Goal: Task Accomplishment & Management: Manage account settings

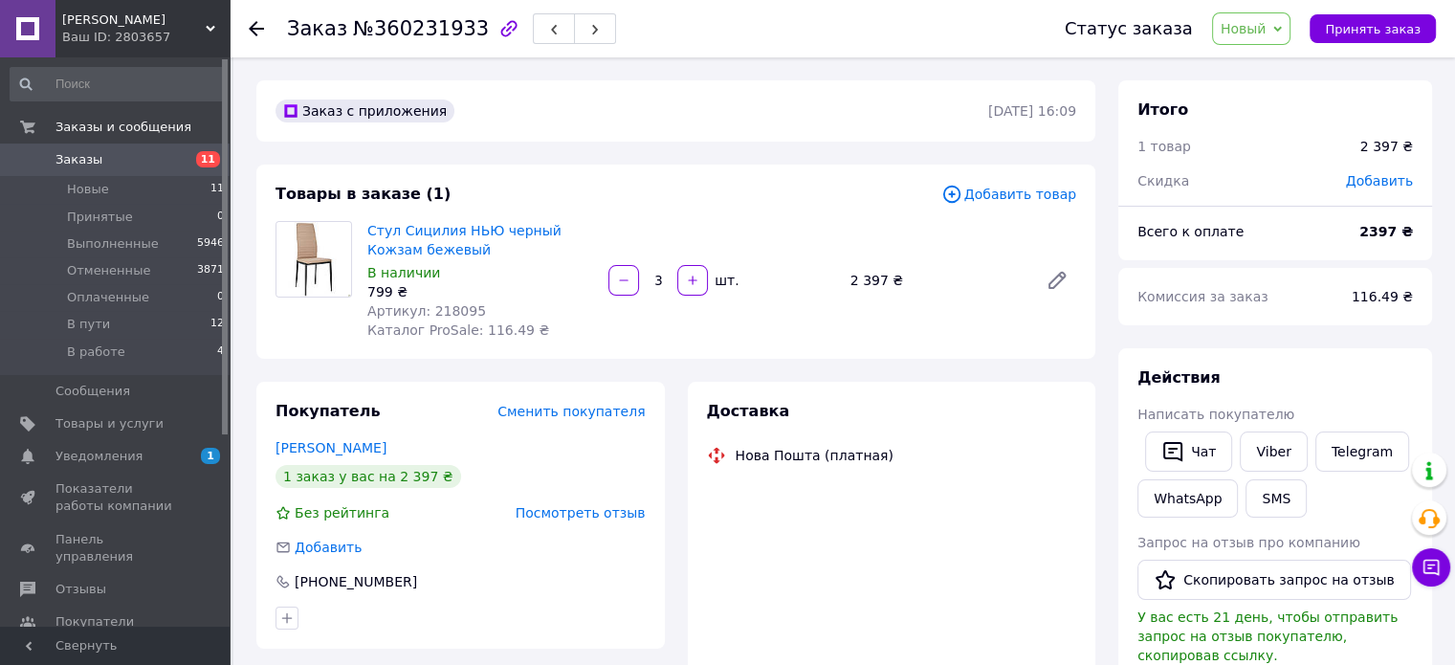
click at [1259, 33] on span "Новый" at bounding box center [1244, 28] width 46 height 15
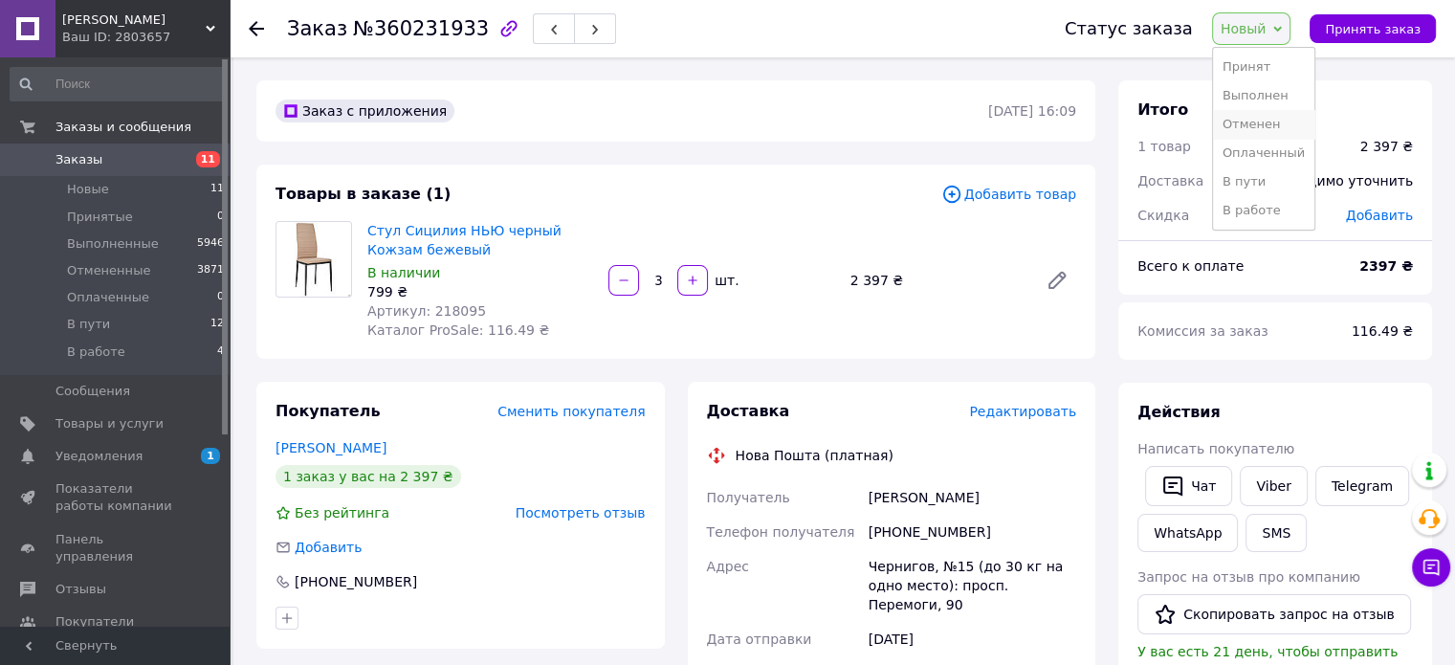
click at [1255, 121] on li "Отменен" at bounding box center [1263, 124] width 101 height 29
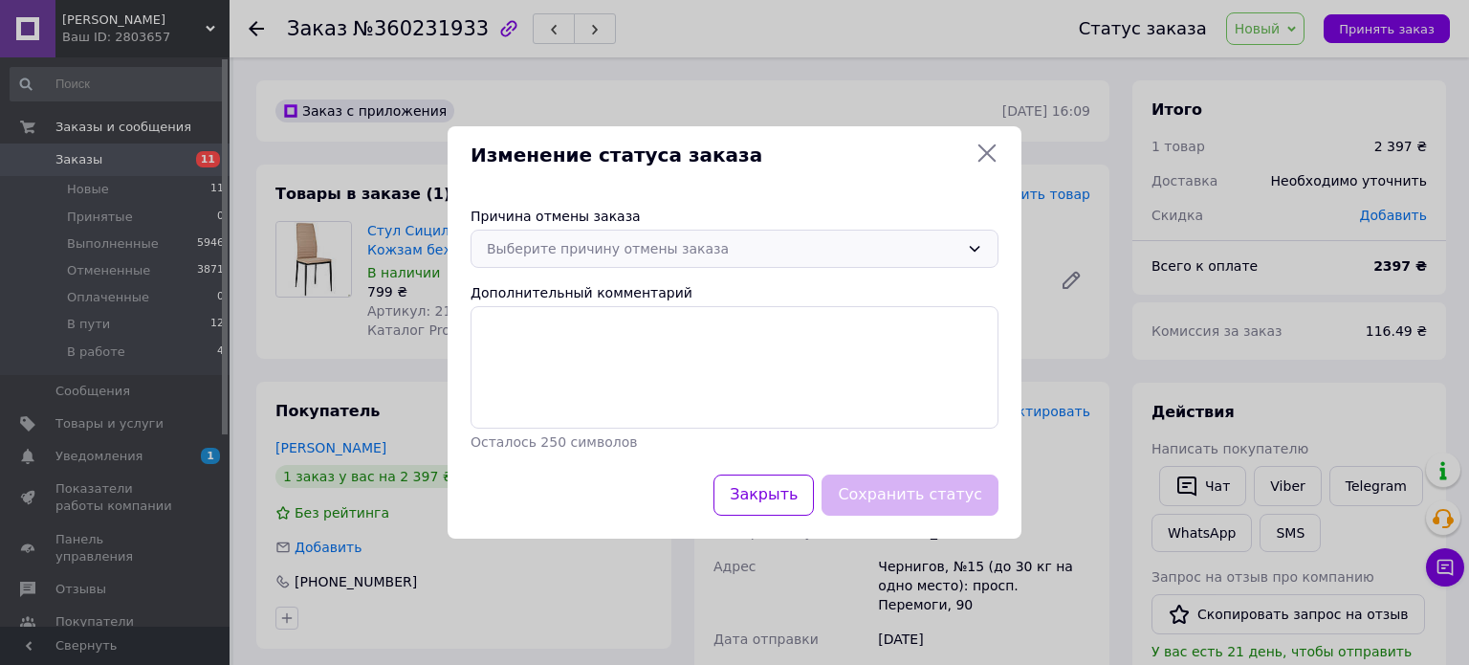
click at [568, 244] on div "Выберите причину отмены заказа" at bounding box center [723, 248] width 473 height 21
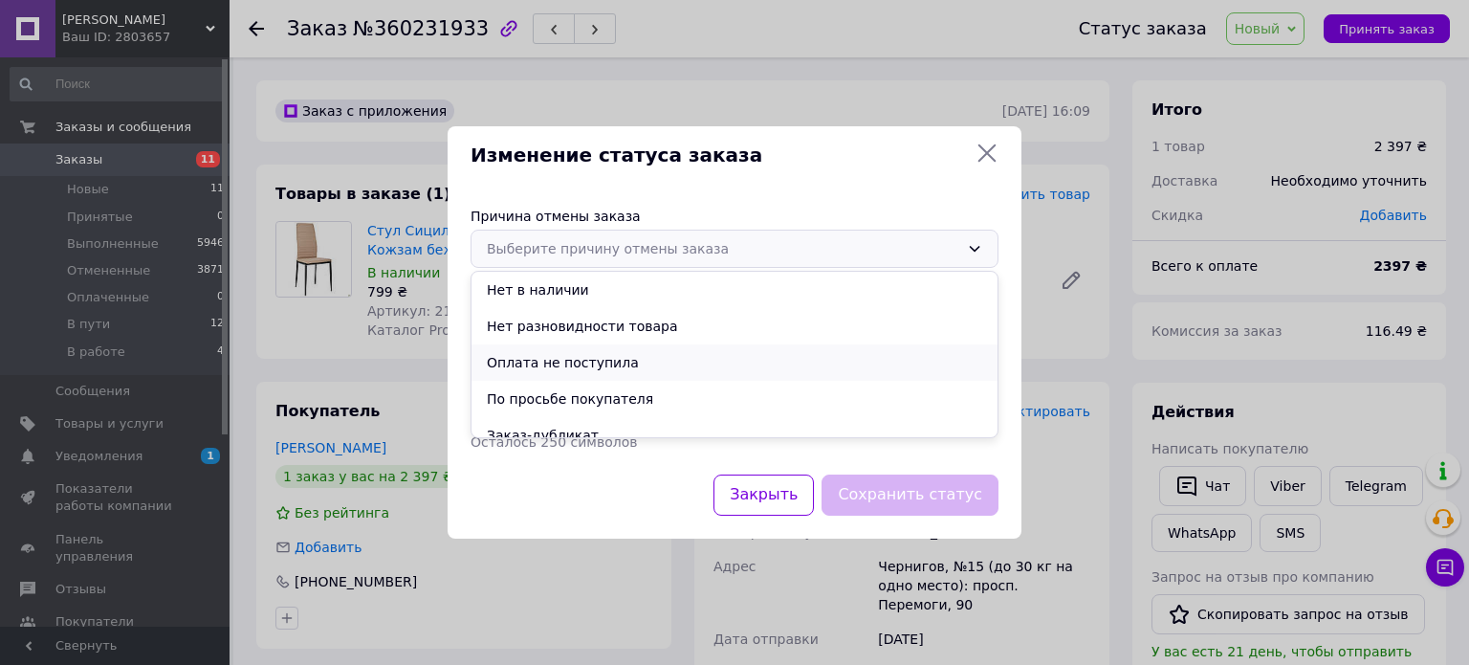
click at [533, 363] on li "Оплата не поступила" at bounding box center [735, 362] width 526 height 36
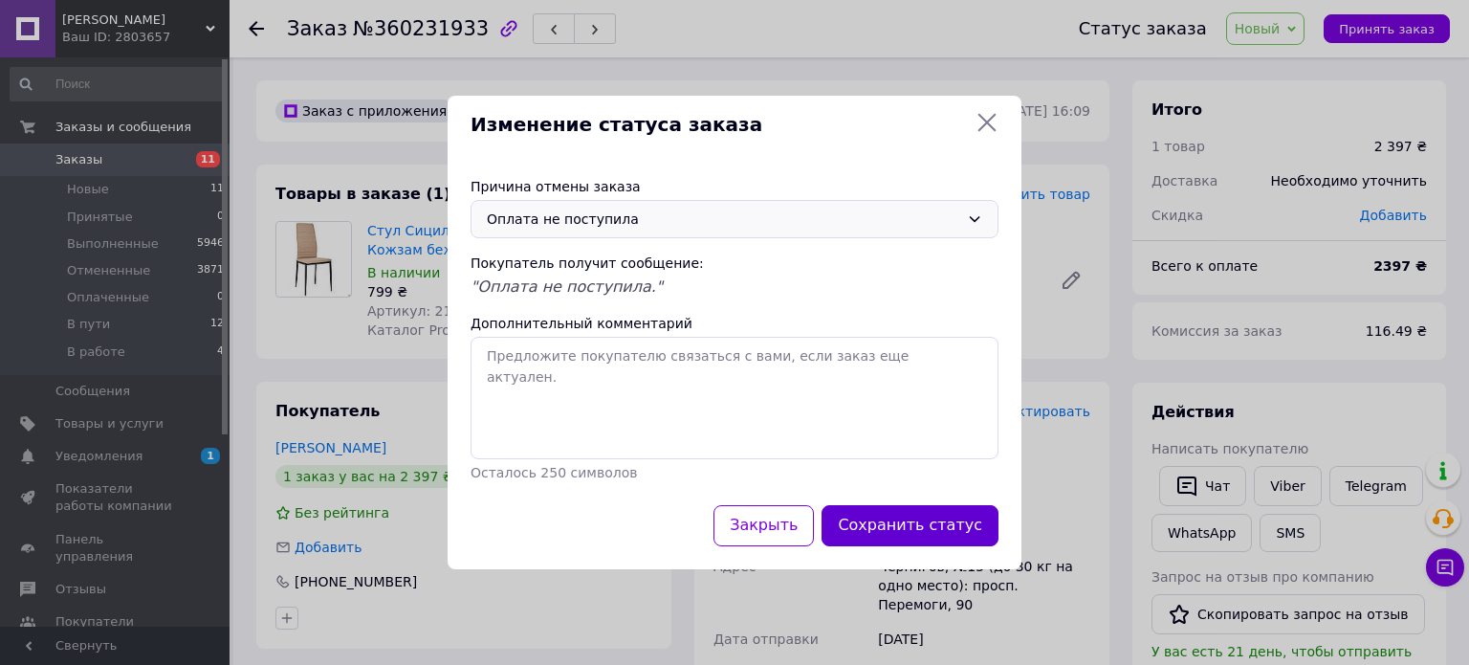
click at [952, 525] on button "Сохранить статус" at bounding box center [910, 525] width 177 height 41
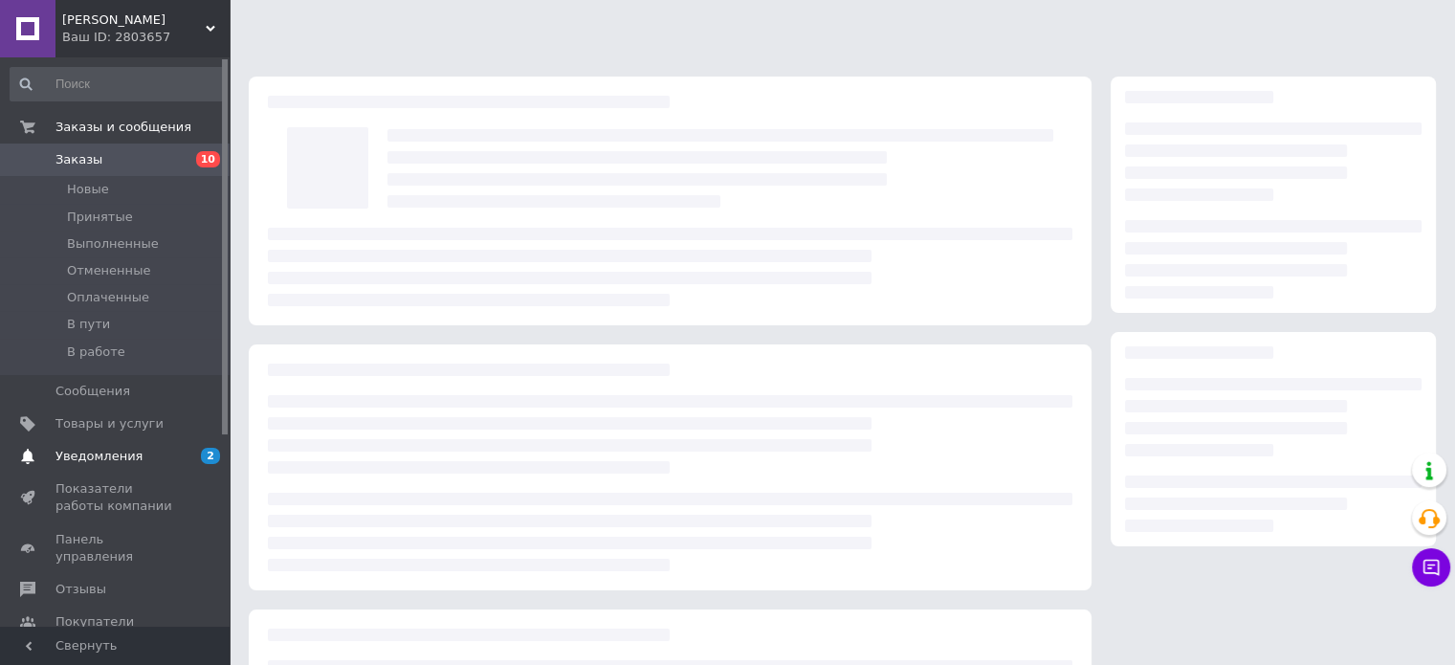
click at [93, 466] on link "Уведомления 2 0" at bounding box center [117, 456] width 235 height 33
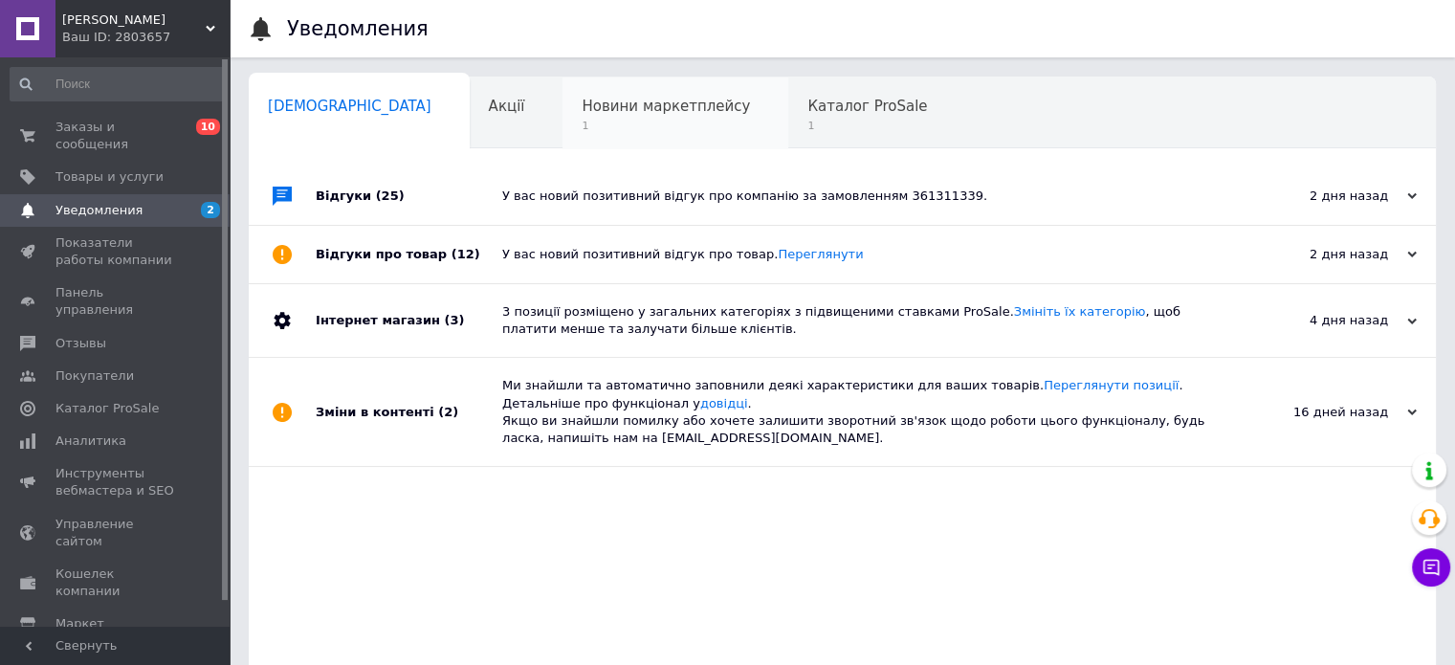
click at [582, 102] on span "Новини маркетплейсу" at bounding box center [666, 106] width 168 height 17
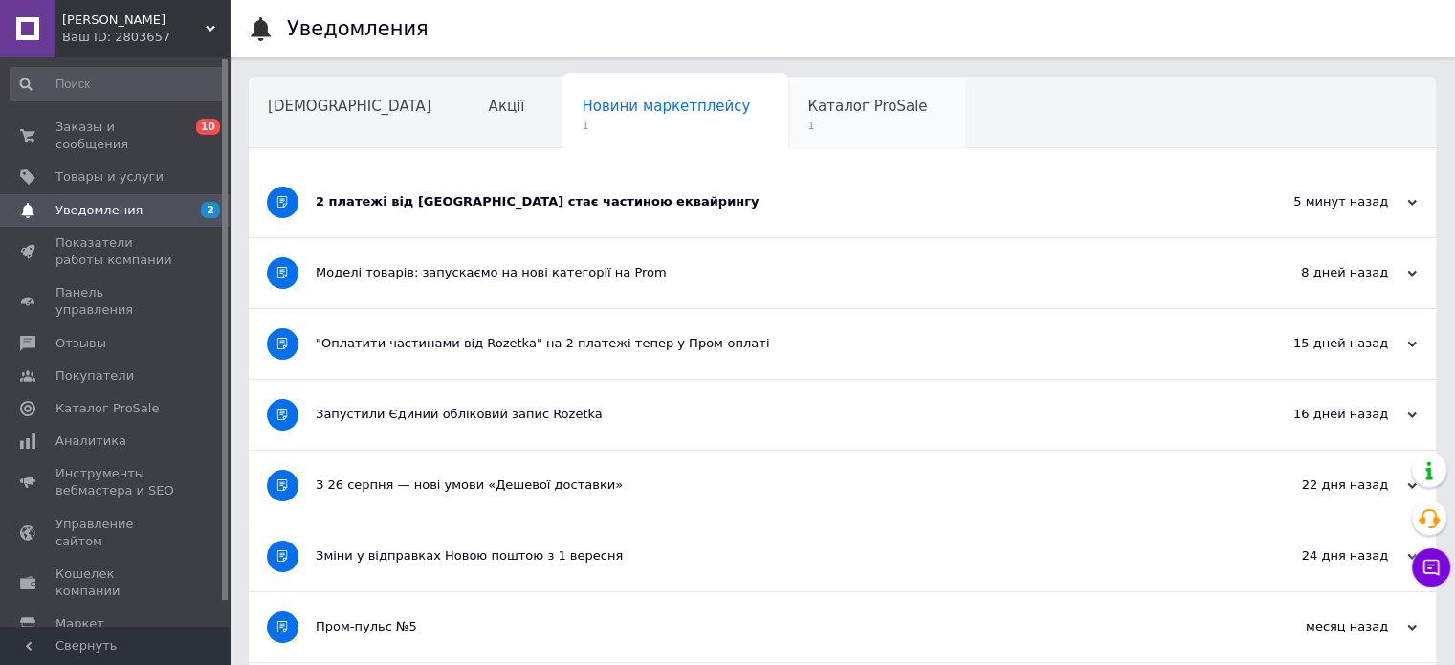
click at [807, 110] on span "Каталог ProSale" at bounding box center [867, 106] width 120 height 17
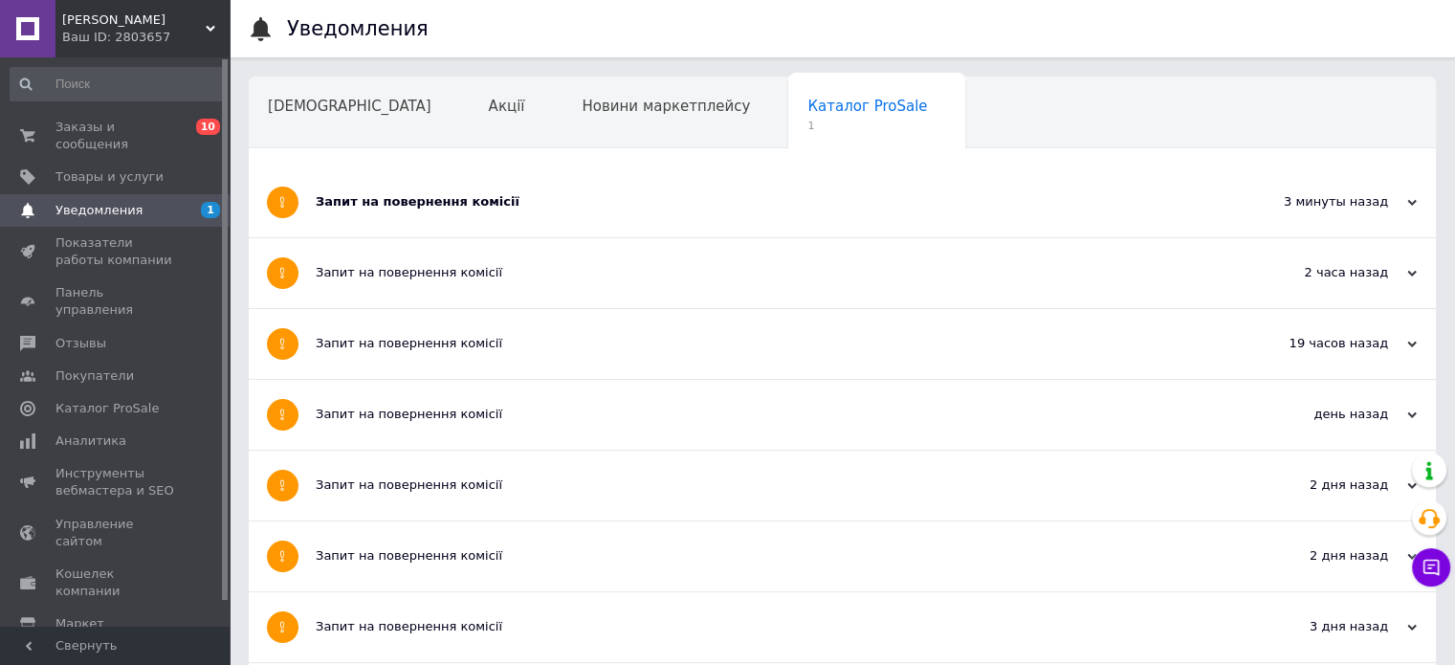
click at [360, 194] on div "Запит на повернення комісії" at bounding box center [771, 201] width 910 height 17
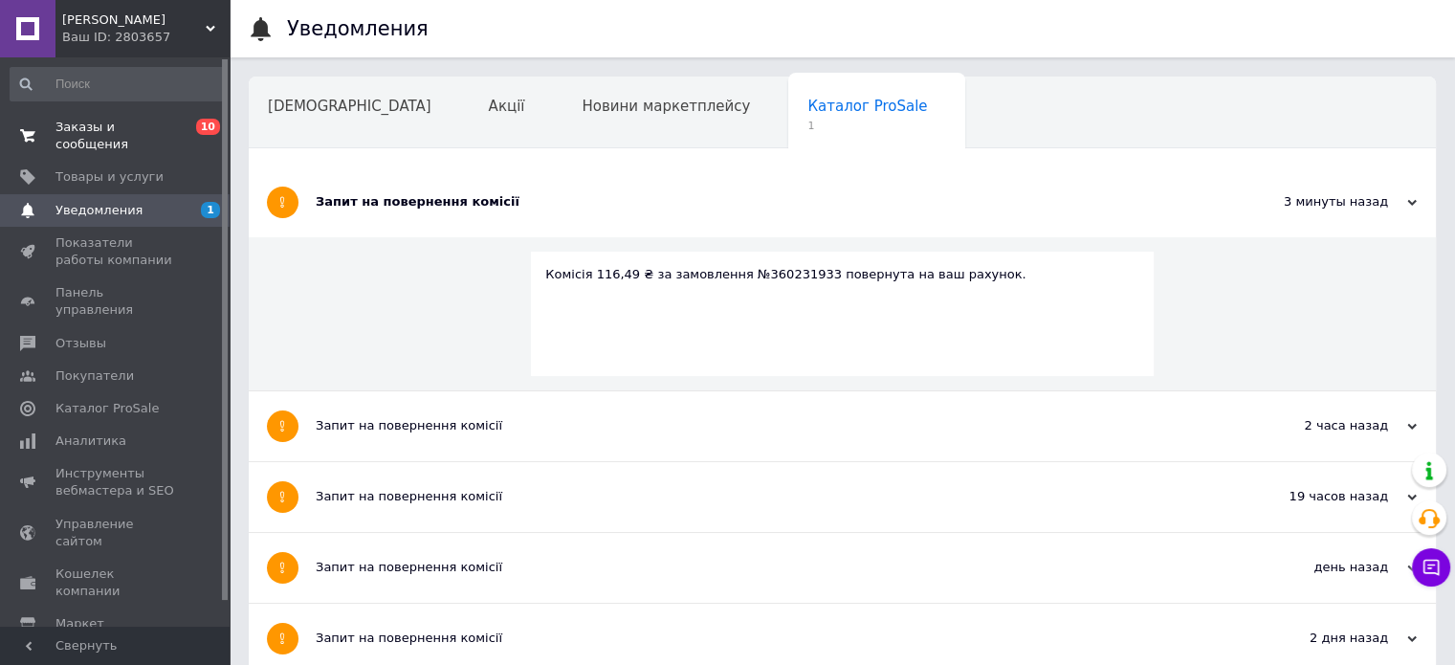
click at [93, 118] on link "Заказы и сообщения 0 10" at bounding box center [117, 136] width 235 height 50
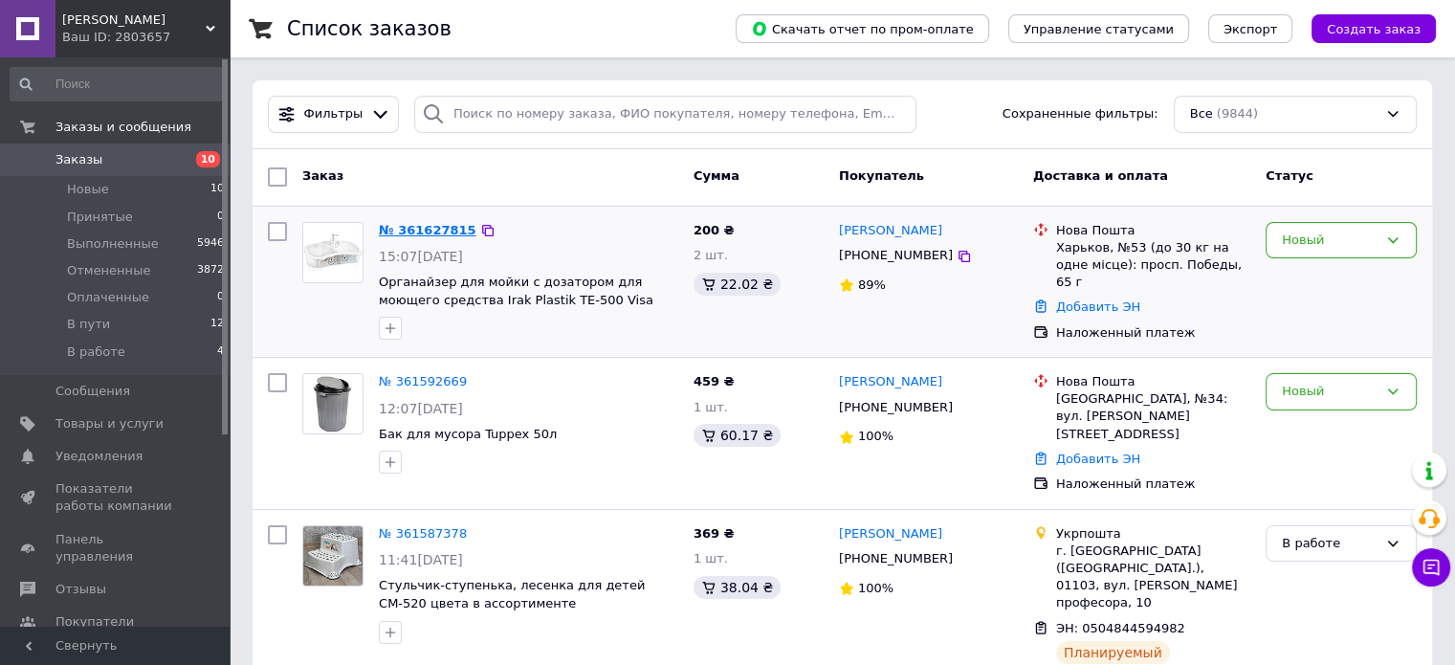
click at [421, 229] on link "№ 361627815" at bounding box center [428, 230] width 98 height 14
click at [413, 224] on link "№ 361627815" at bounding box center [428, 230] width 98 height 14
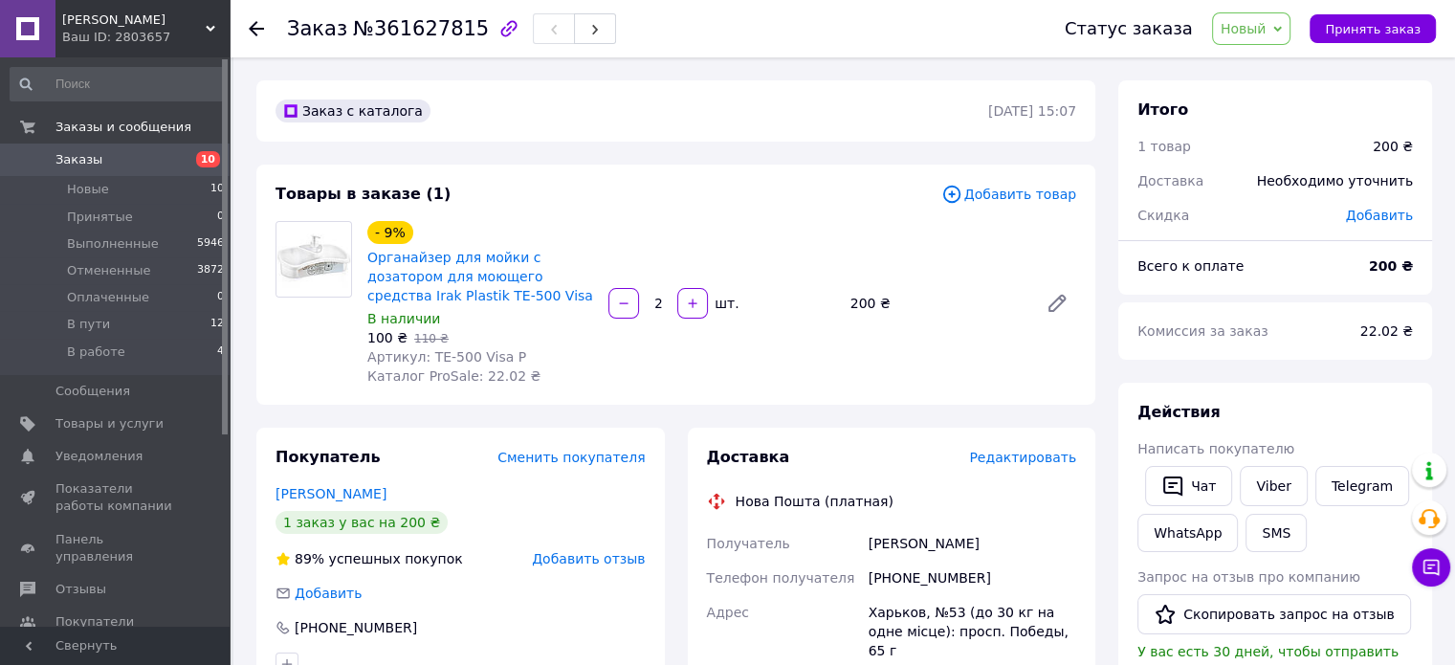
click at [294, 257] on img at bounding box center [313, 259] width 75 height 75
click at [405, 293] on link "Органайзер для мойки с дозатором для моющего средства Irak Plastik TE-500 Visa" at bounding box center [480, 277] width 226 height 54
click at [1254, 480] on link "Viber" at bounding box center [1273, 486] width 67 height 40
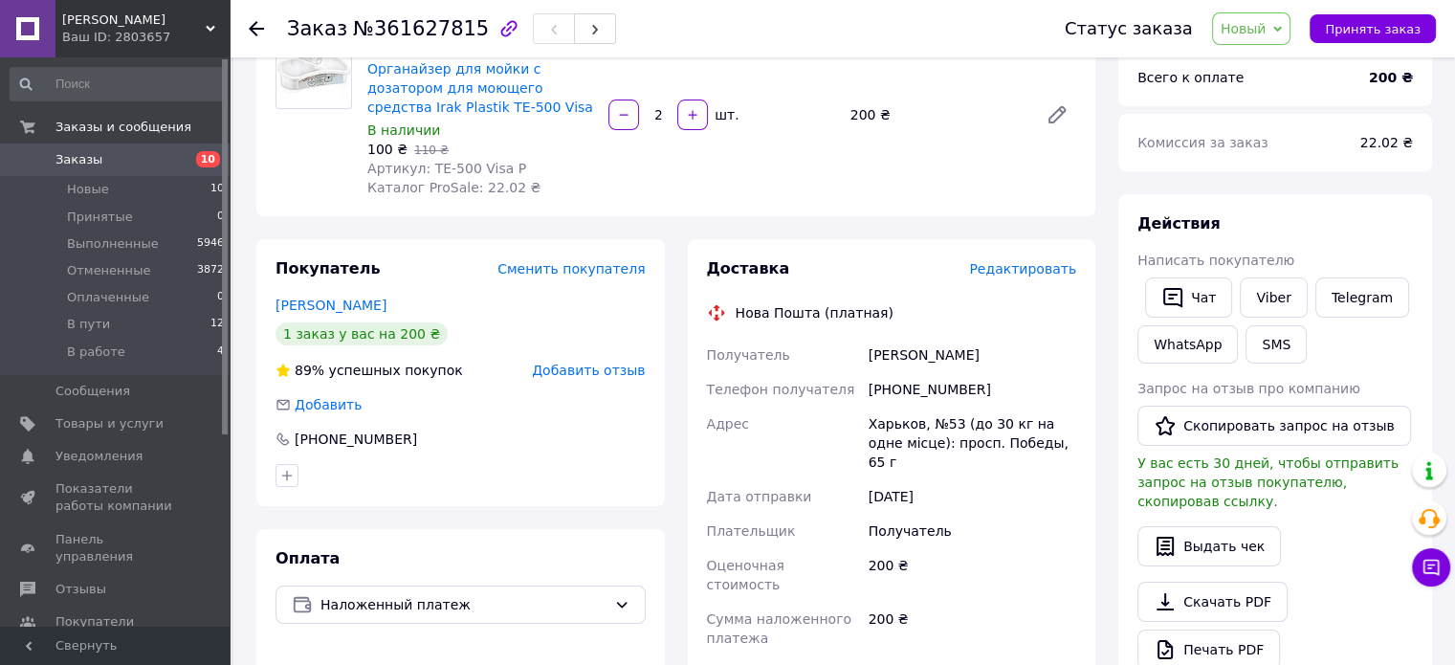
scroll to position [191, 0]
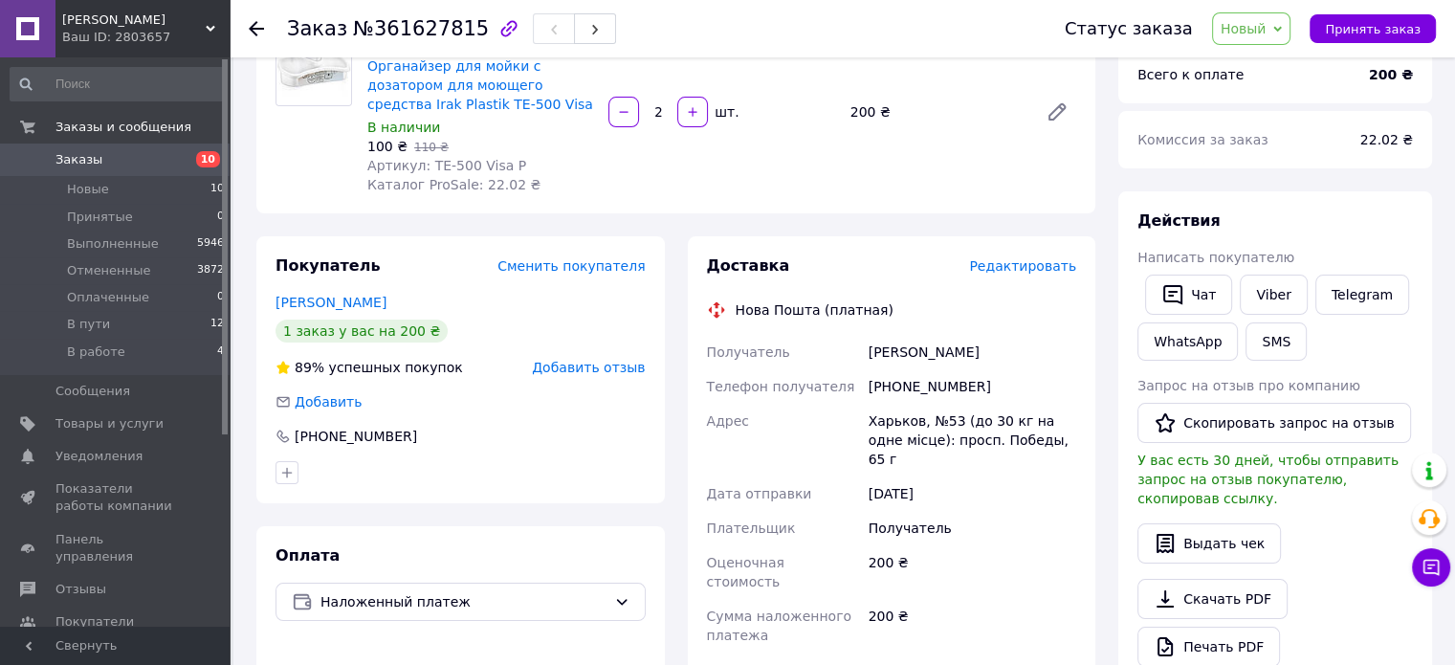
click at [1267, 35] on span "Новый" at bounding box center [1244, 28] width 46 height 15
click at [1247, 209] on li "В работе" at bounding box center [1263, 210] width 101 height 29
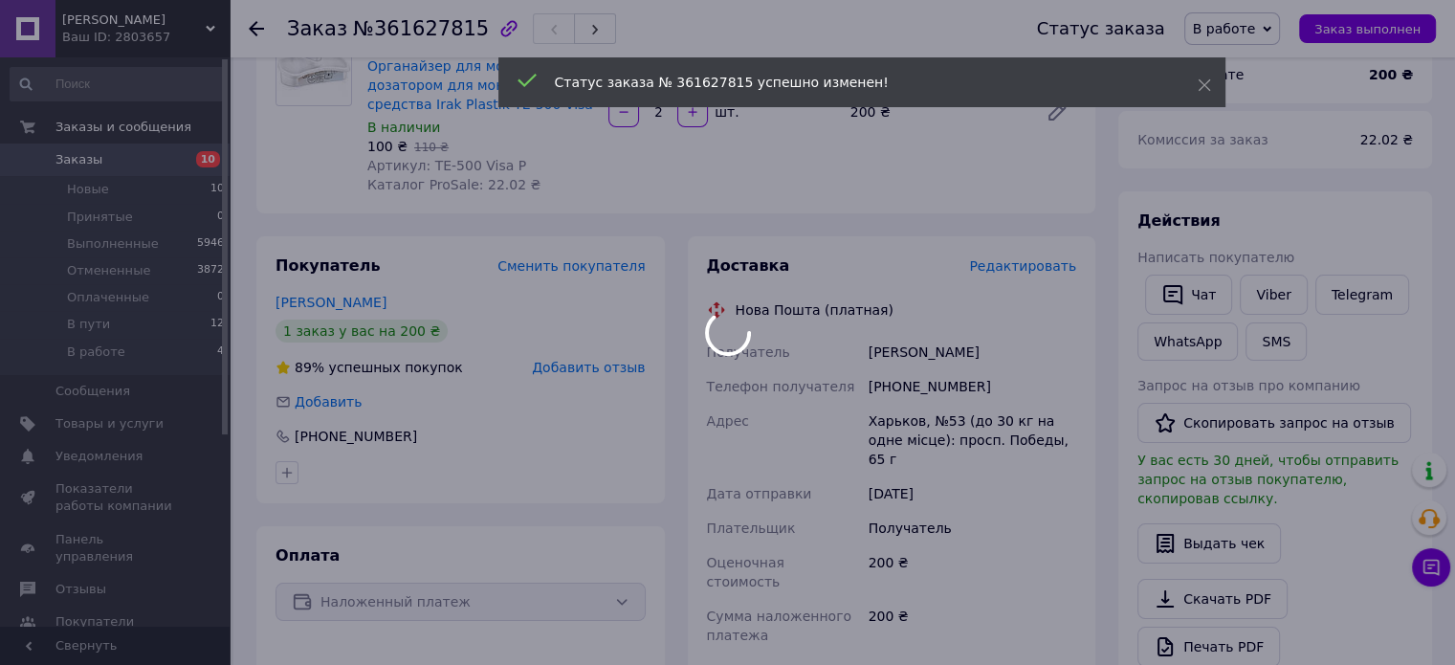
click at [440, 148] on body "Ua Мебель Ваш ID: 2803657 Сайт Ua Мебель Кабинет покупателя Проверить состояние…" at bounding box center [727, 514] width 1455 height 1411
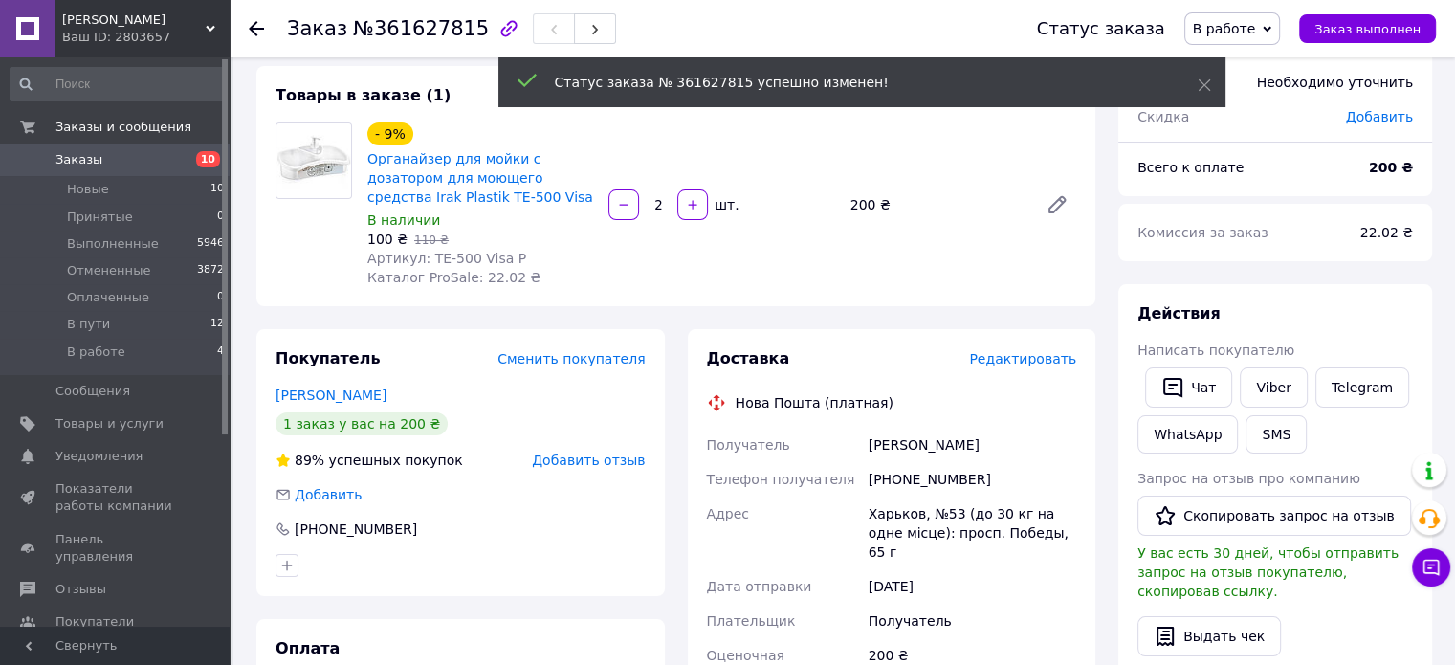
scroll to position [96, 0]
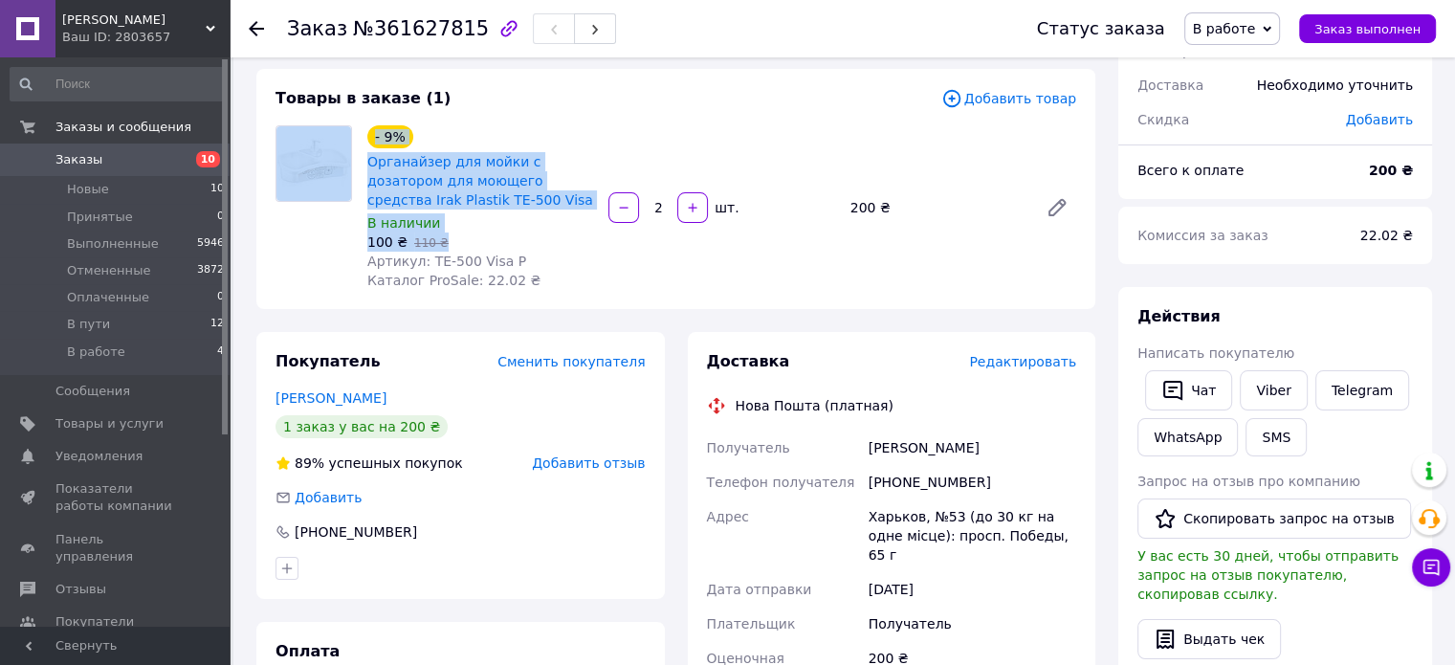
drag, startPoint x: 356, startPoint y: 160, endPoint x: 459, endPoint y: 239, distance: 130.3
click at [459, 239] on div "- 9% Органайзер для мойки с дозатором для моющего средства Irak Plastik TE-500 …" at bounding box center [676, 207] width 816 height 165
copy div "- 9% Органайзер для мойки с дозатором для моющего средства Irak Plastik TE-500 …"
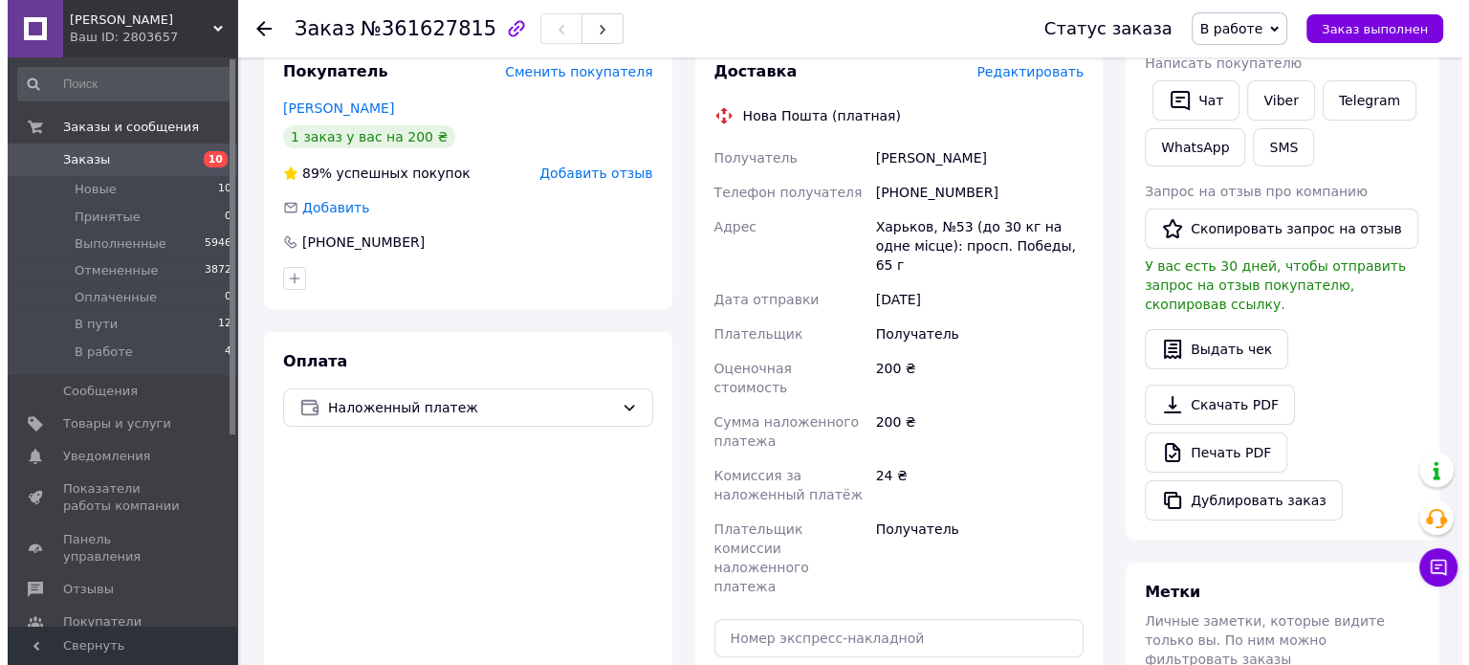
scroll to position [383, 0]
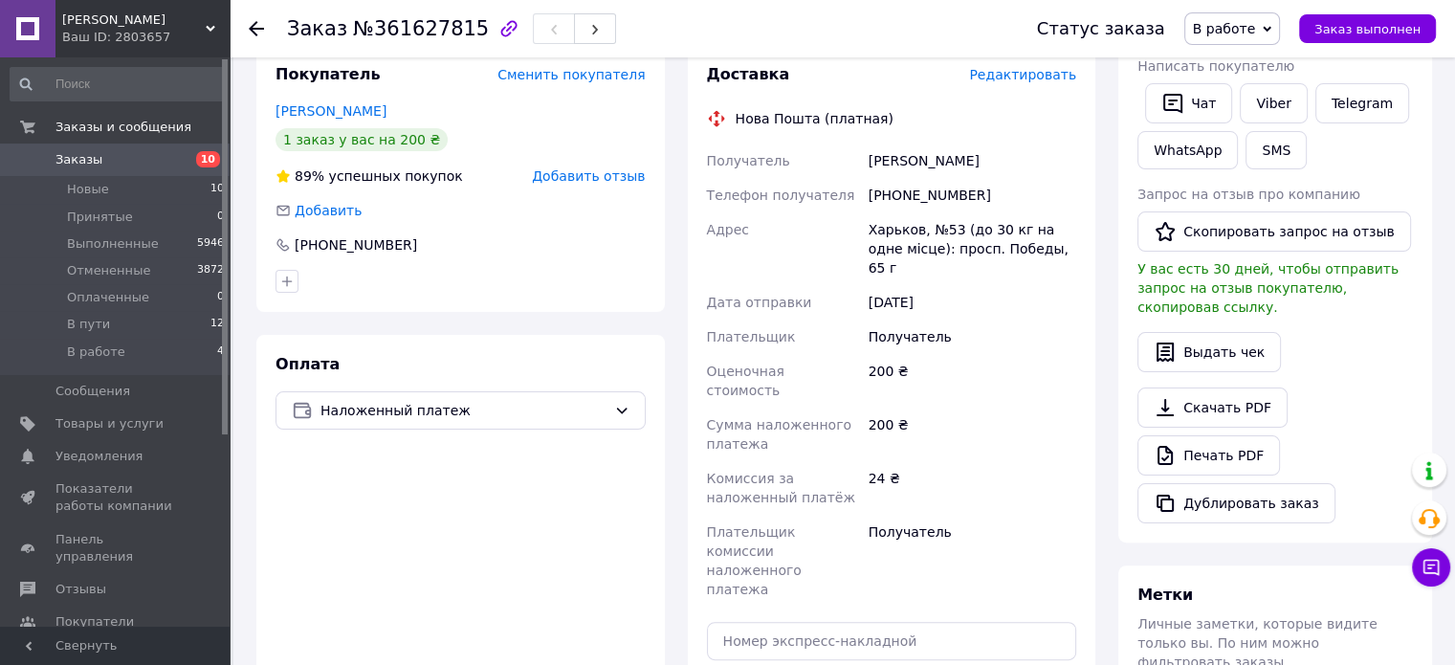
click at [1021, 75] on span "Редактировать" at bounding box center [1022, 74] width 107 height 15
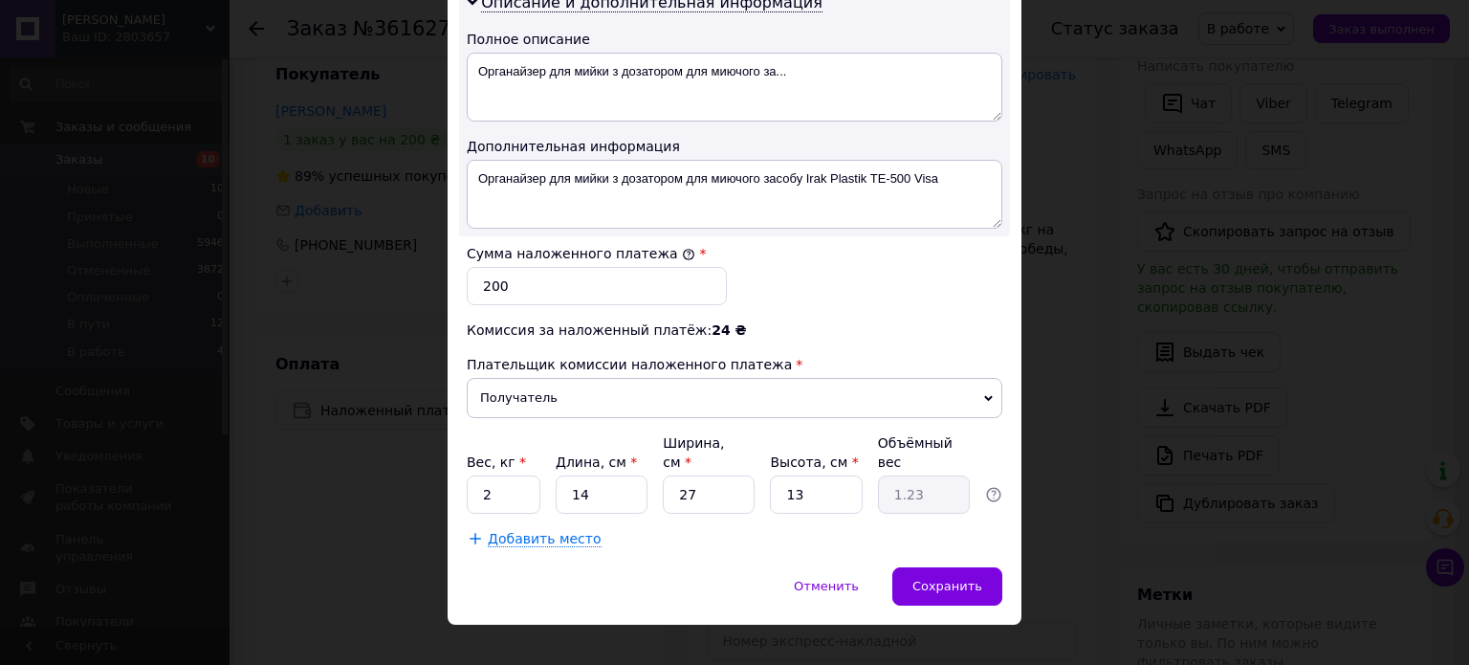
scroll to position [1002, 0]
drag, startPoint x: 593, startPoint y: 461, endPoint x: 561, endPoint y: 459, distance: 32.6
click at [561, 474] on input "14" at bounding box center [602, 493] width 92 height 38
type input "2"
type input "0.18"
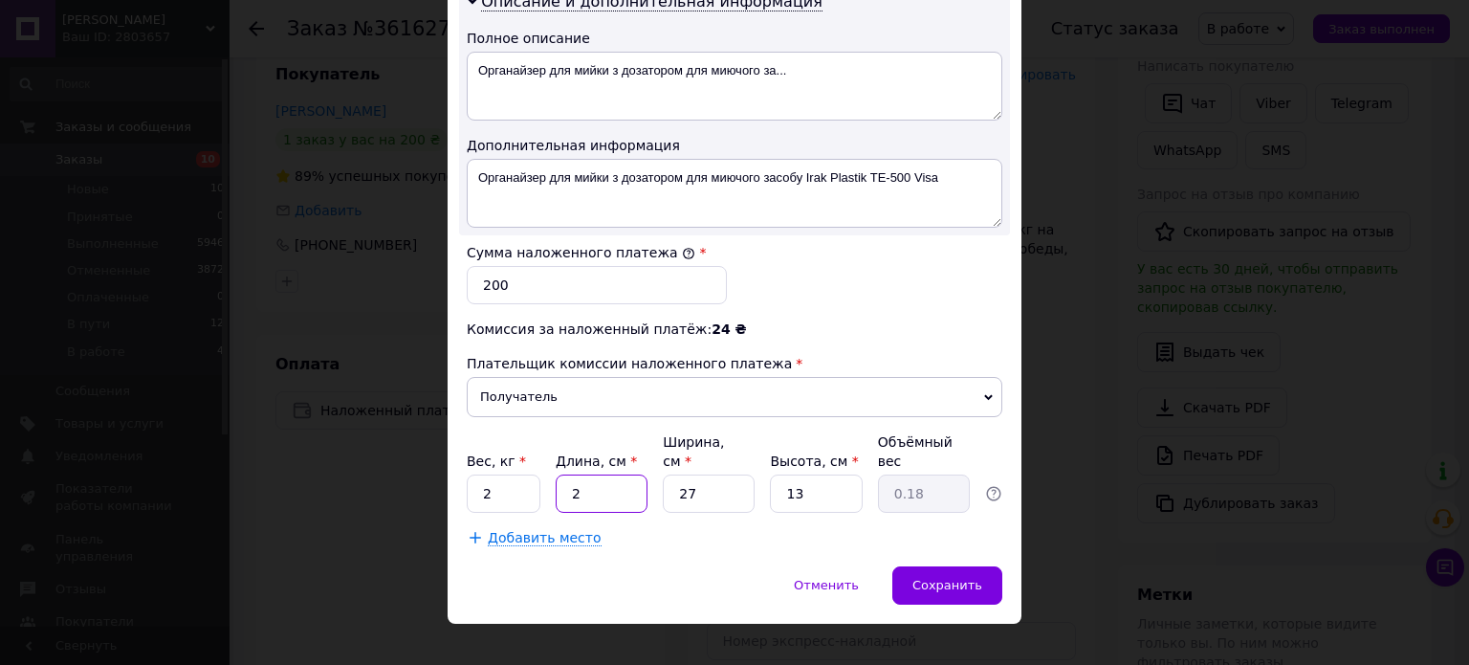
type input "25"
type input "2.19"
type input "25"
drag, startPoint x: 698, startPoint y: 466, endPoint x: 672, endPoint y: 466, distance: 26.8
click at [672, 474] on input "27" at bounding box center [709, 493] width 92 height 38
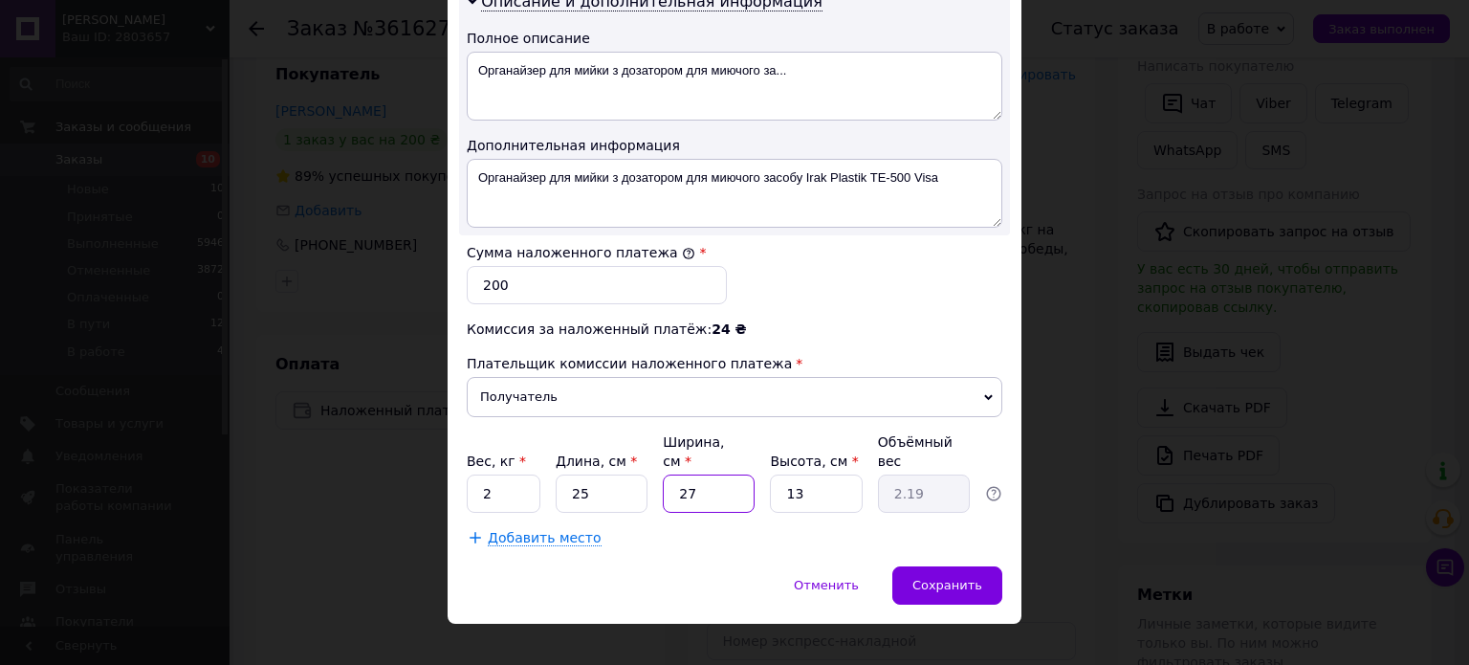
type input "2"
type input "0.16"
type input "20"
type input "1.63"
type input "20"
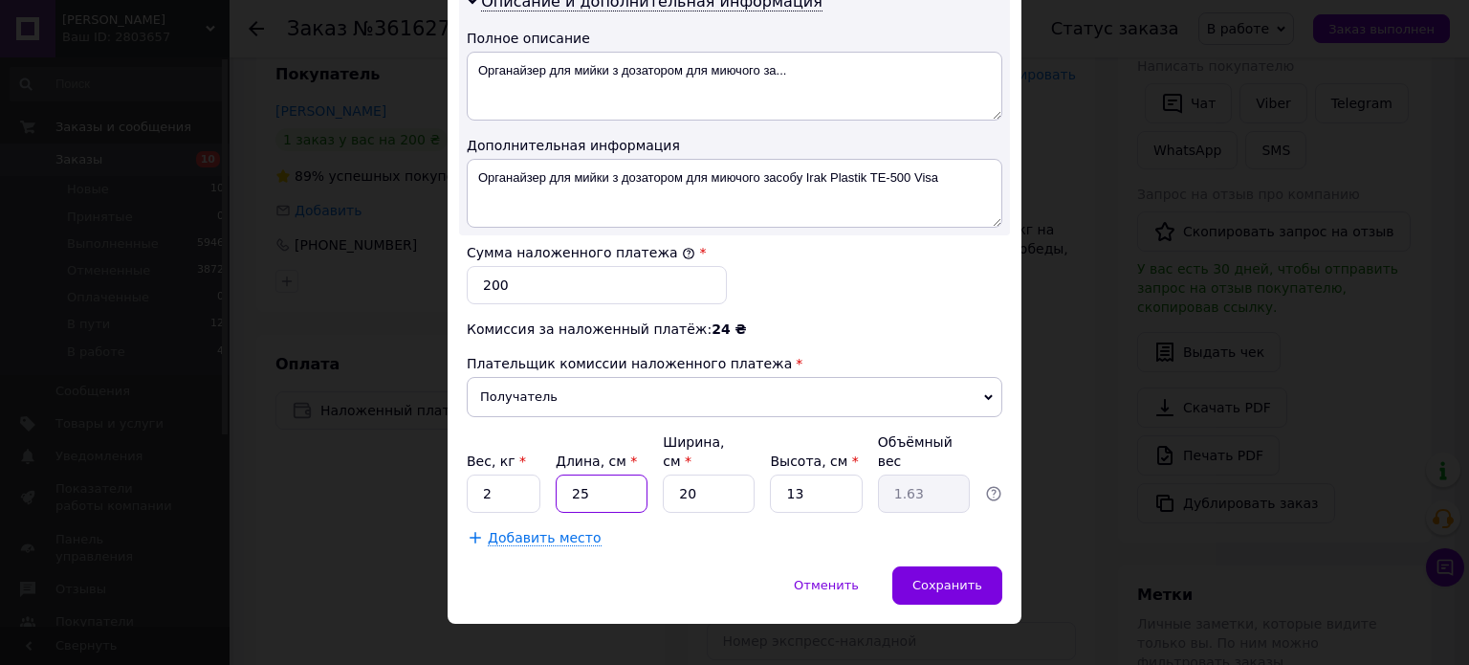
drag, startPoint x: 606, startPoint y: 472, endPoint x: 556, endPoint y: 458, distance: 52.4
click at [556, 474] on input "25" at bounding box center [602, 493] width 92 height 38
type input "2"
type input "0.13"
type input "20"
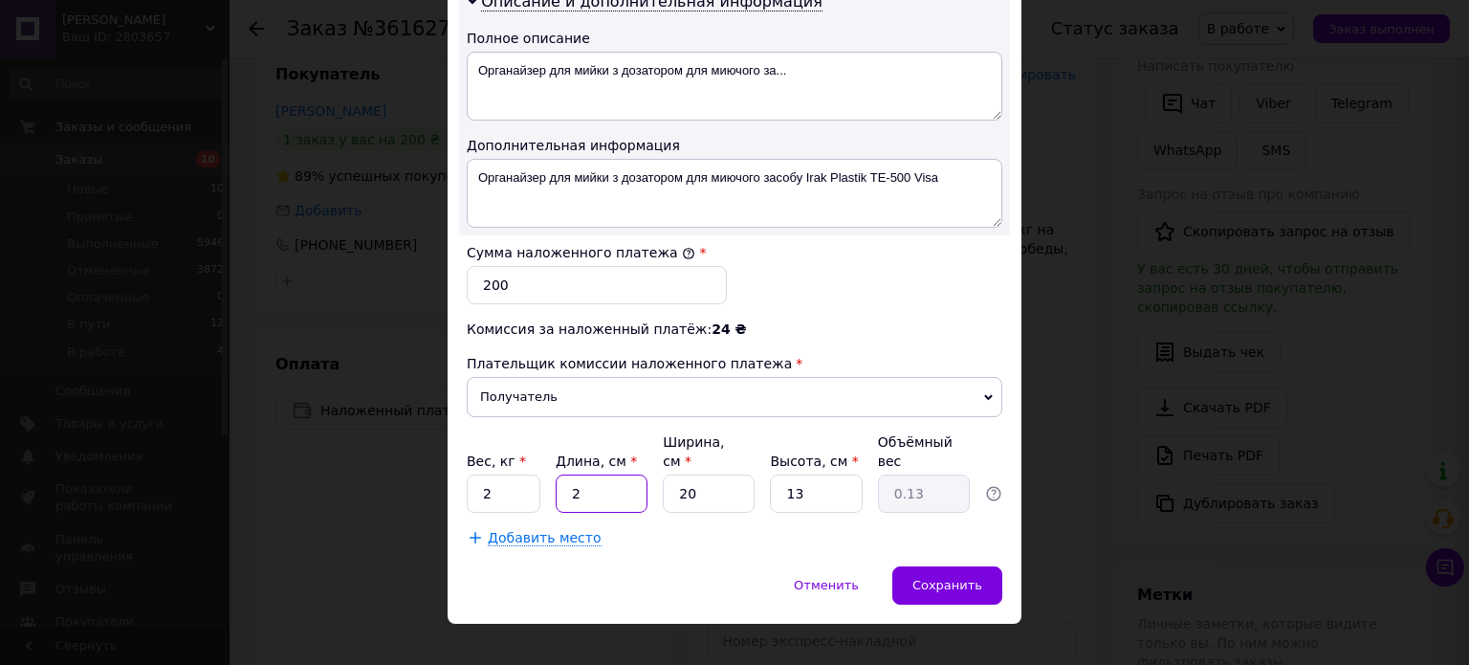
type input "1.3"
type input "20"
drag, startPoint x: 809, startPoint y: 468, endPoint x: 768, endPoint y: 467, distance: 41.1
click at [770, 474] on input "13" at bounding box center [816, 493] width 92 height 38
type input "2"
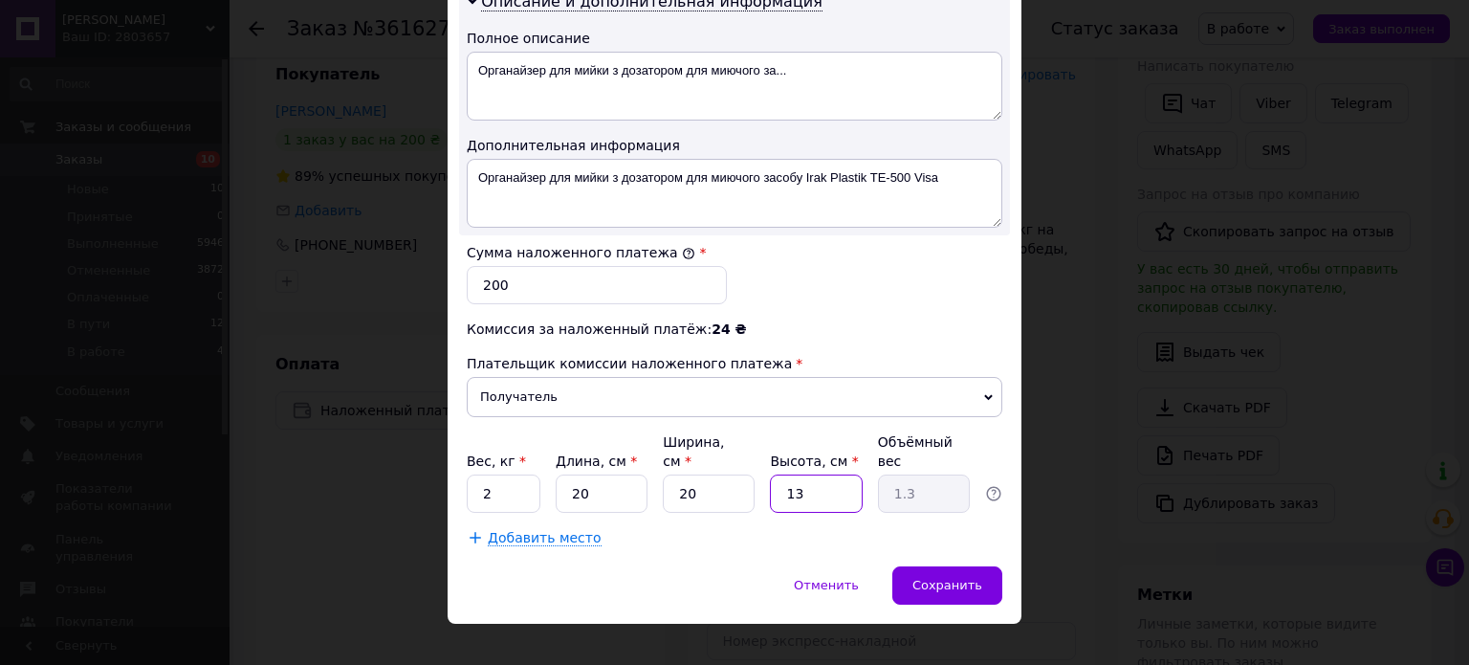
type input "0.2"
type input "20"
type input "2"
type input "20"
click at [973, 578] on span "Сохранить" at bounding box center [948, 585] width 70 height 14
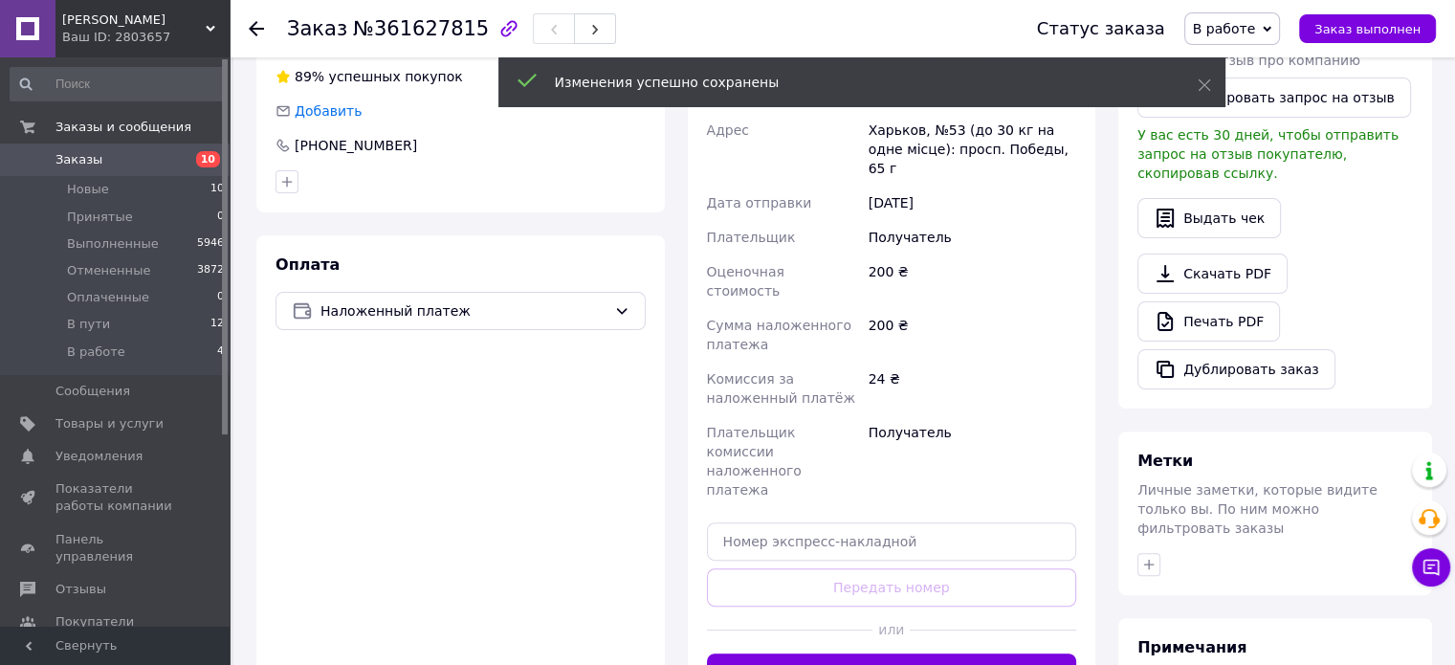
scroll to position [574, 0]
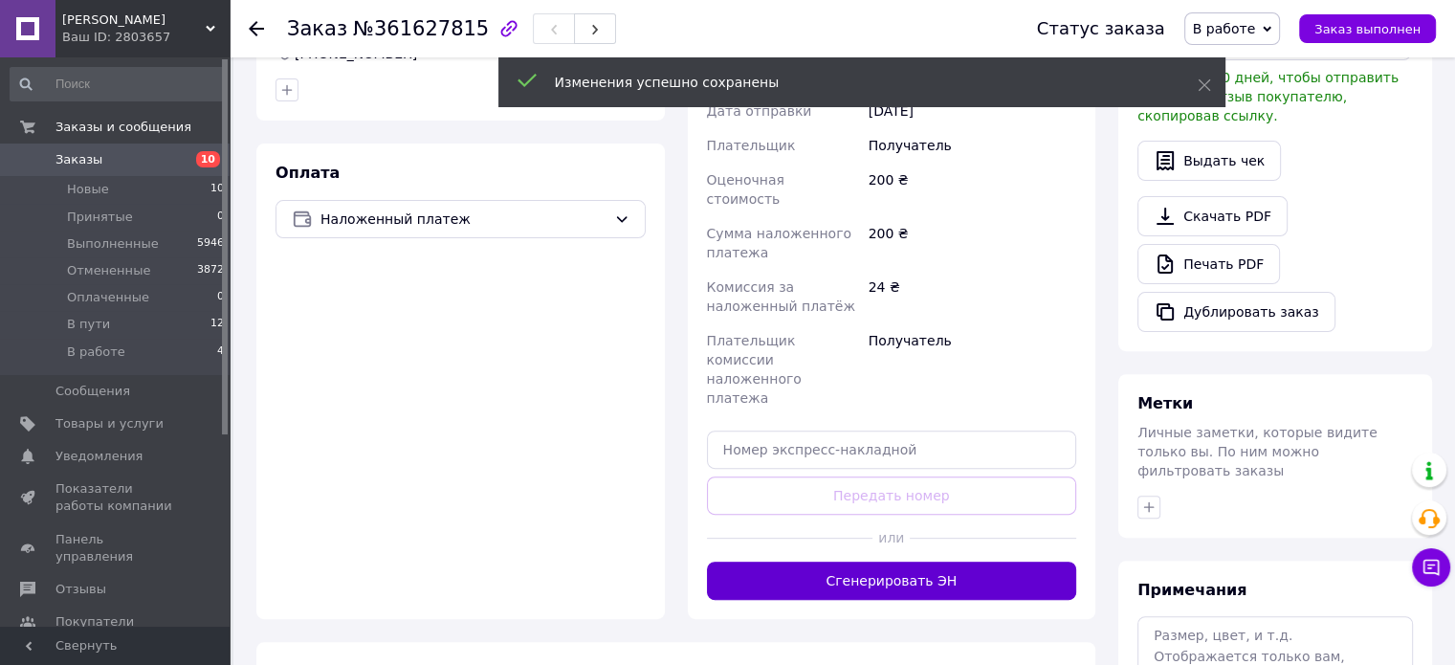
click at [803, 562] on button "Сгенерировать ЭН" at bounding box center [892, 581] width 370 height 38
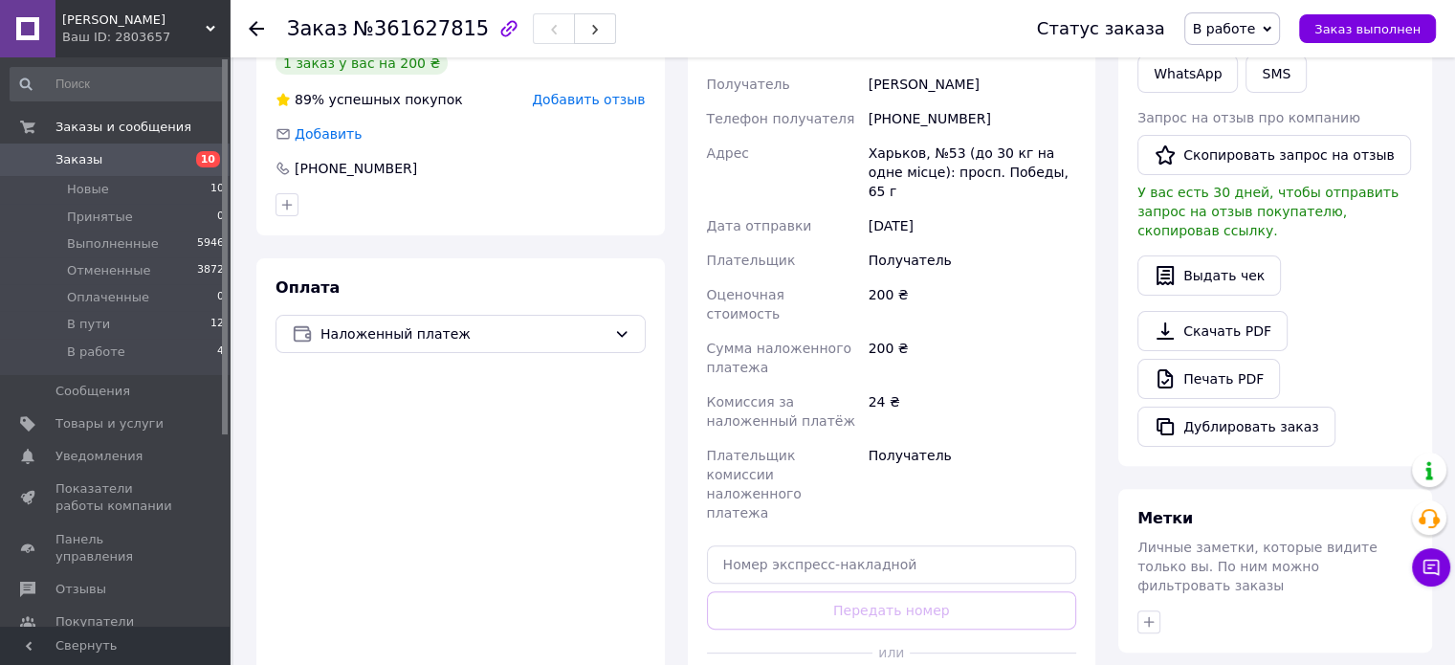
scroll to position [383, 0]
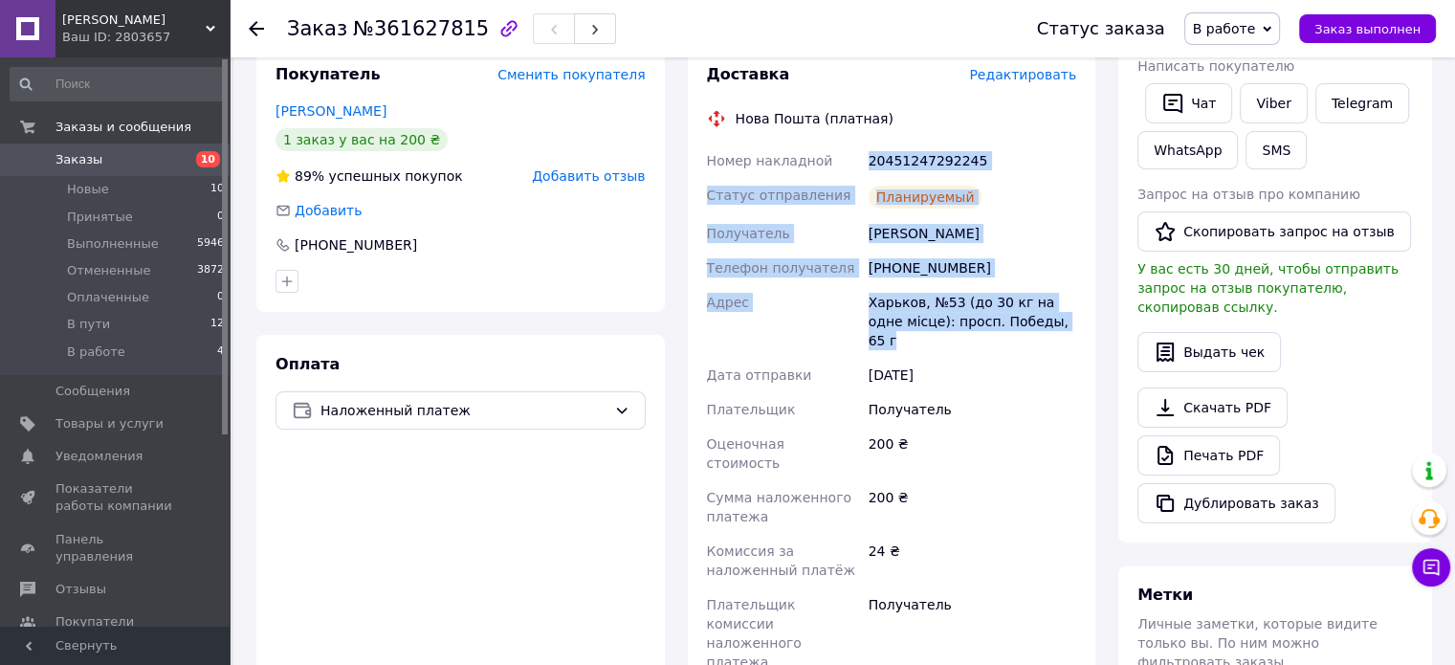
drag, startPoint x: 869, startPoint y: 161, endPoint x: 1063, endPoint y: 321, distance: 252.1
click at [1063, 321] on div "Номер накладной 20451247292245 Статус отправления Планируемый Получатель Павлен…" at bounding box center [892, 428] width 378 height 570
copy div "20451247292245 Статус отправления Планируемый Получатель Павленко Віталій Телеф…"
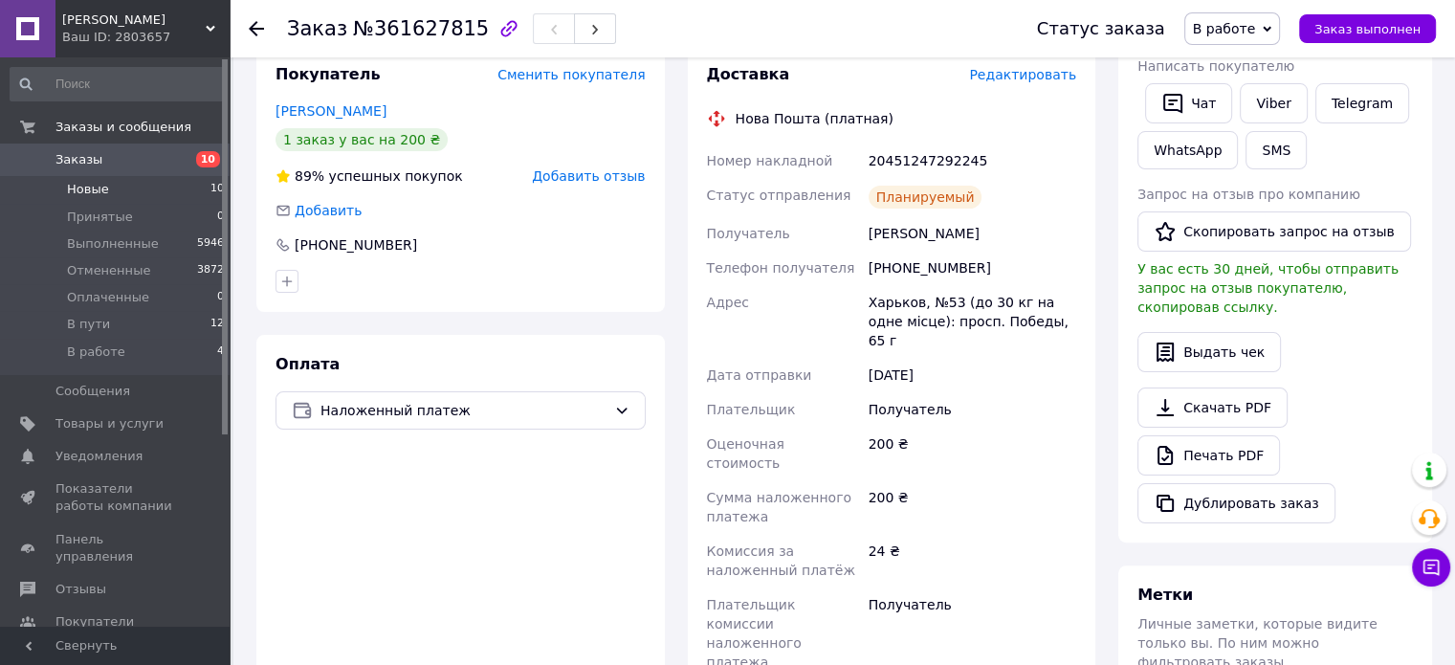
click at [94, 193] on span "Новые" at bounding box center [88, 189] width 42 height 17
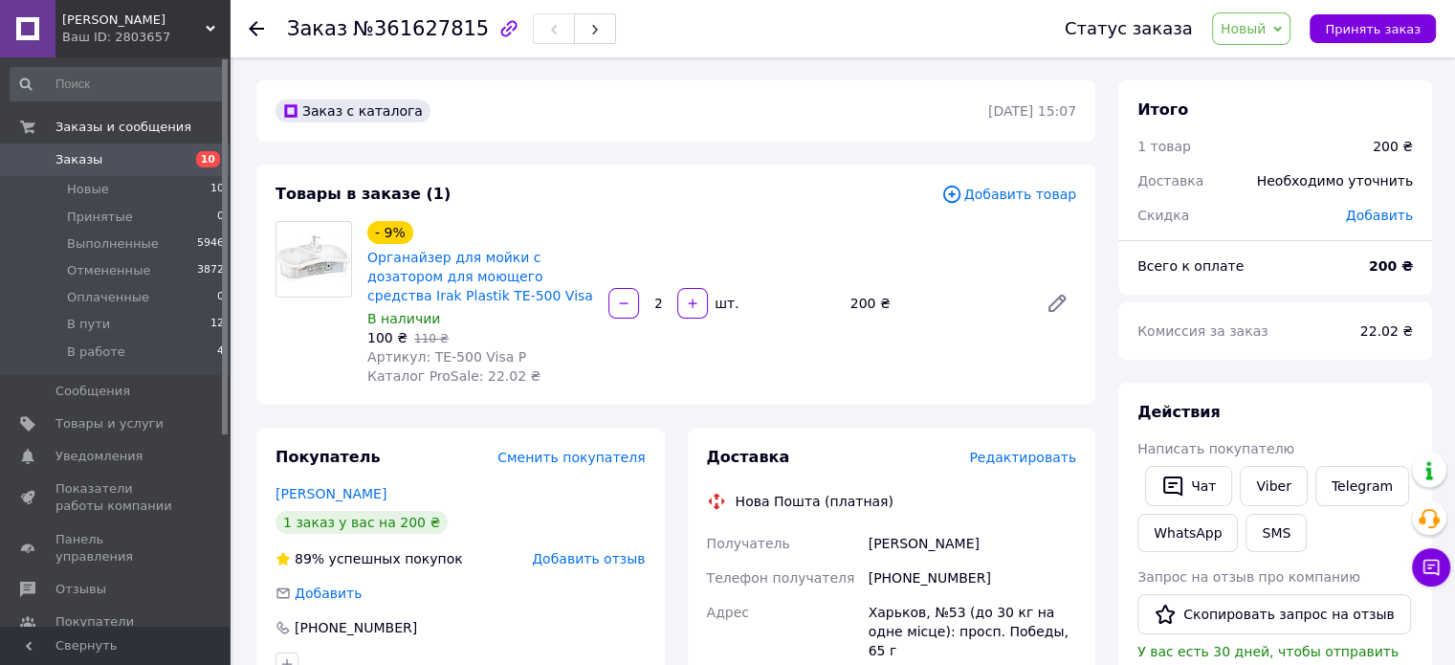
drag, startPoint x: 1267, startPoint y: 26, endPoint x: 1272, endPoint y: 68, distance: 42.5
click at [1267, 26] on span "Новый" at bounding box center [1244, 28] width 46 height 15
click at [1275, 221] on li "В работе" at bounding box center [1263, 210] width 101 height 29
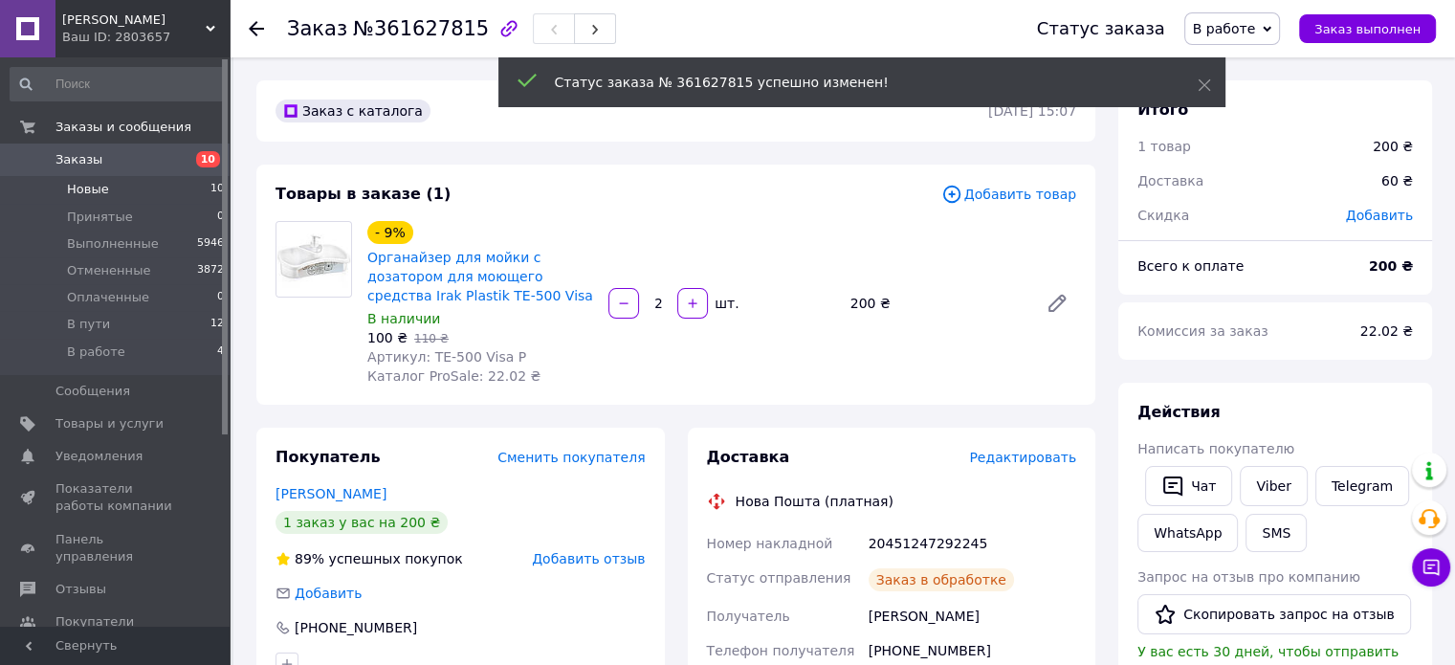
click at [80, 189] on span "Новые" at bounding box center [88, 189] width 42 height 17
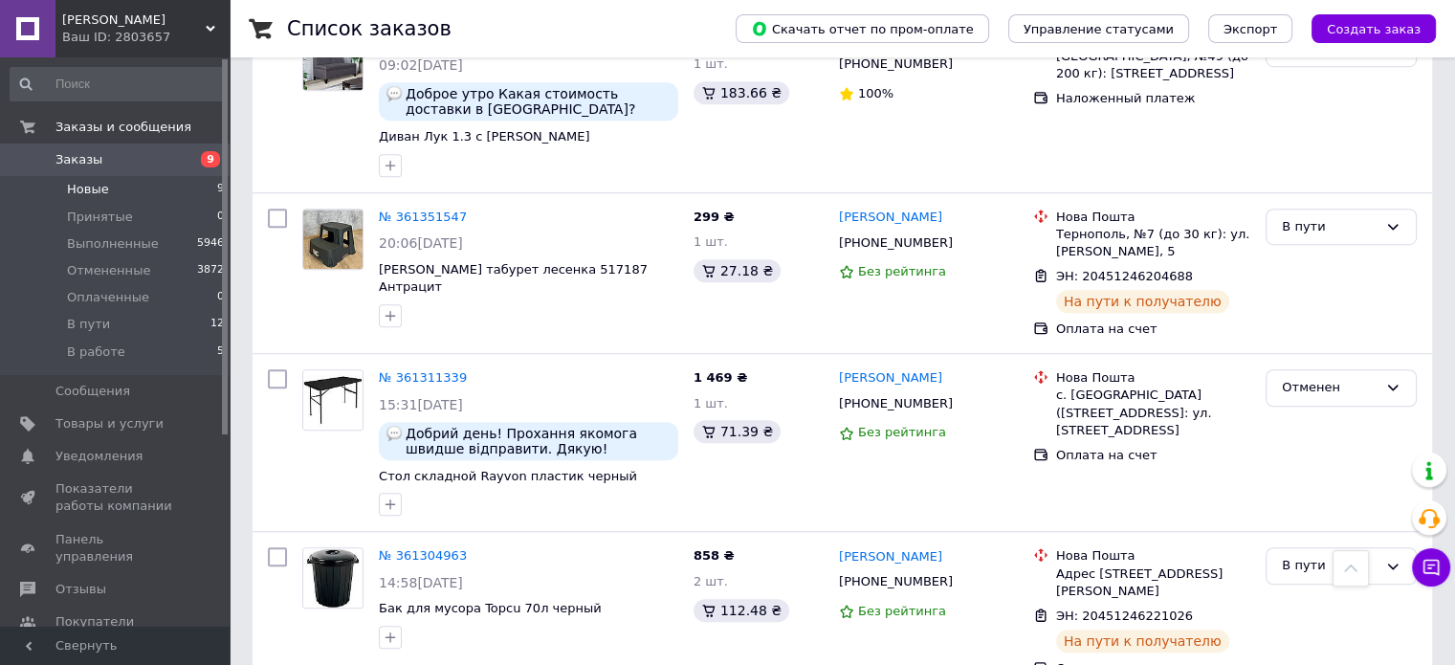
click at [95, 187] on span "Новые" at bounding box center [88, 189] width 42 height 17
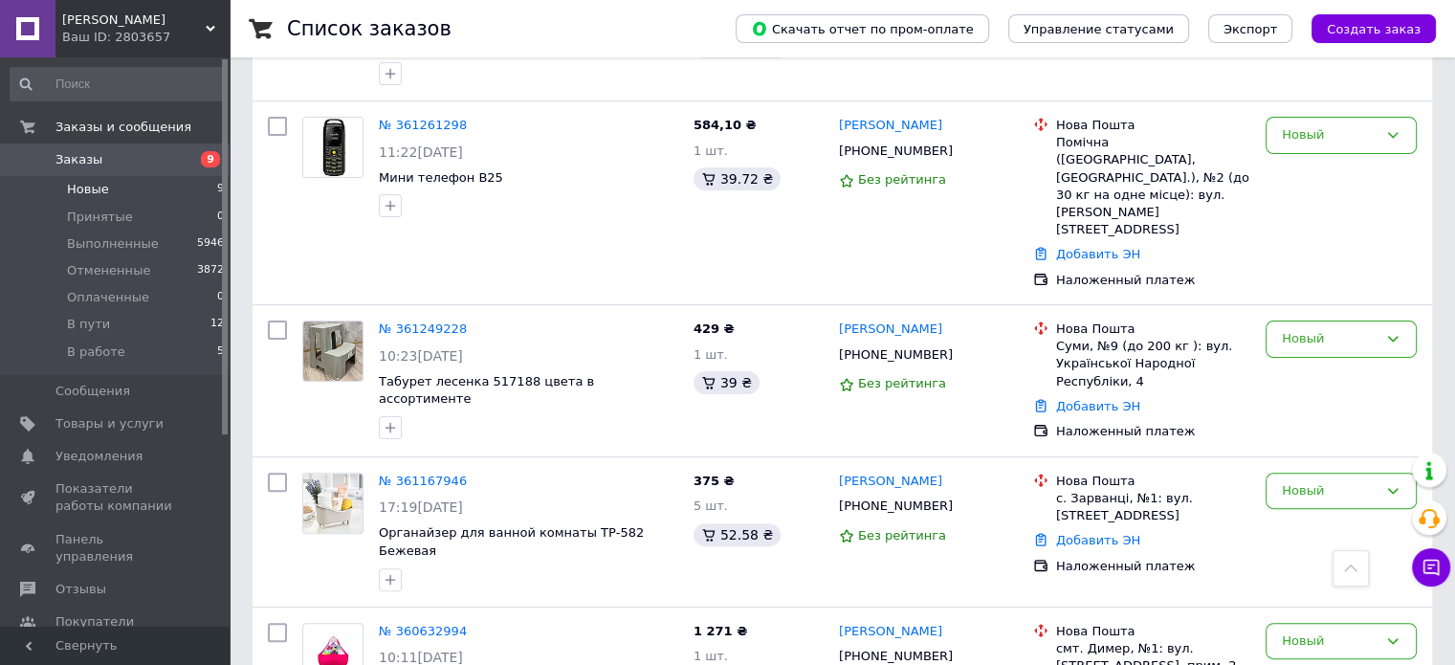
scroll to position [455, 0]
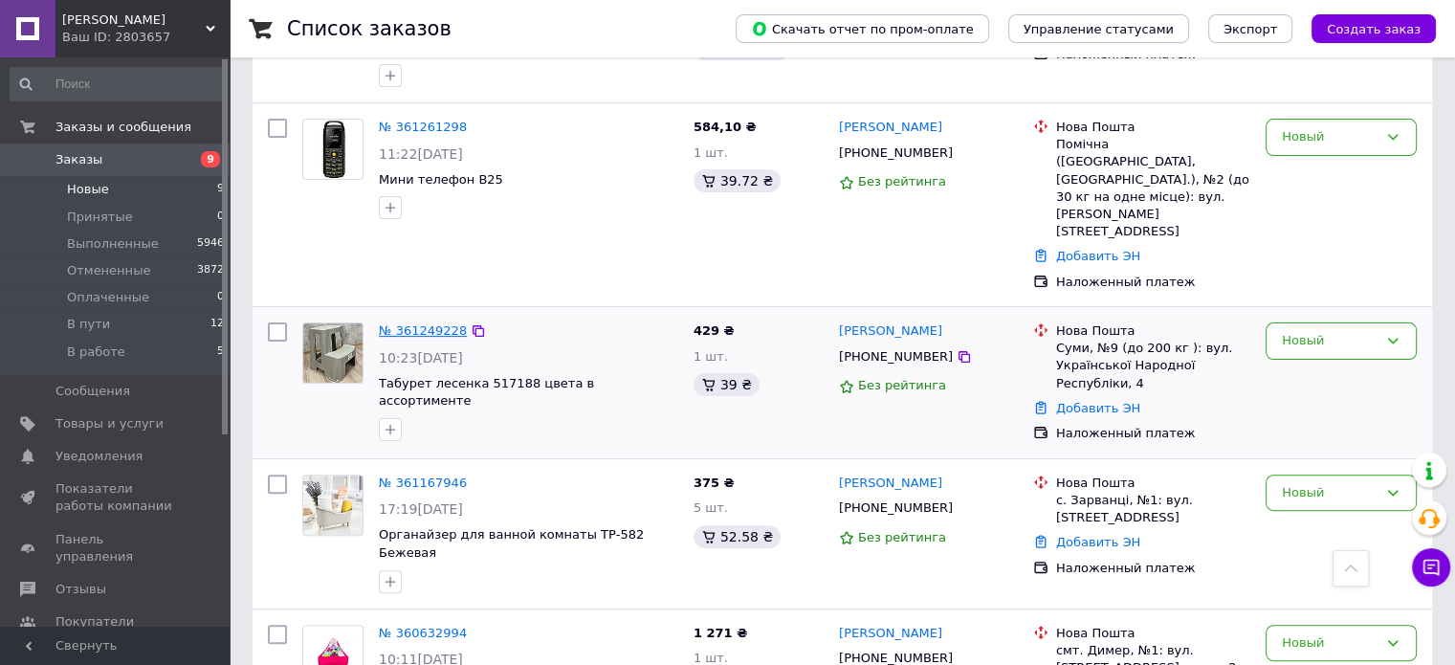
click at [420, 323] on link "№ 361249228" at bounding box center [423, 330] width 88 height 14
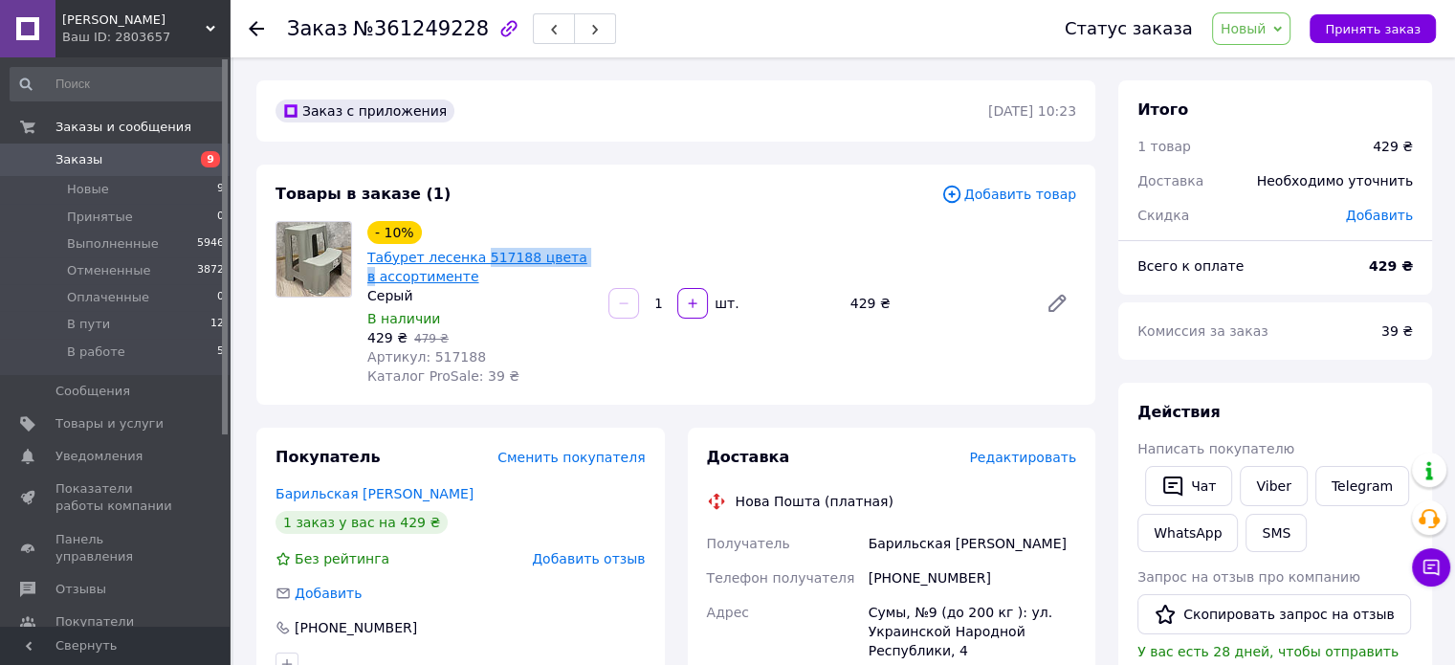
drag, startPoint x: 584, startPoint y: 259, endPoint x: 473, endPoint y: 253, distance: 111.1
click at [473, 253] on span "Табурет лесенка 517188 цвета в ассортименте" at bounding box center [480, 267] width 226 height 38
copy link "517188 цвета в"
click at [1254, 25] on span "Новый" at bounding box center [1244, 28] width 46 height 15
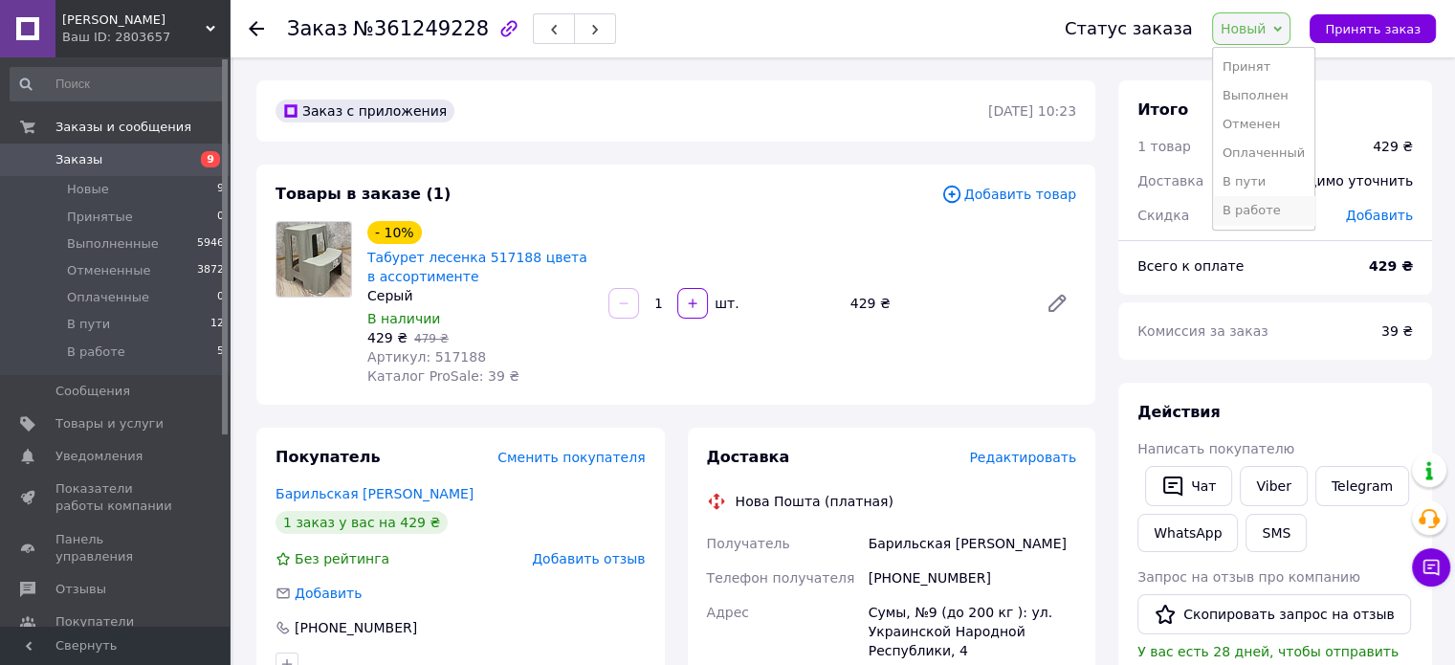
click at [1257, 208] on li "В работе" at bounding box center [1263, 210] width 101 height 29
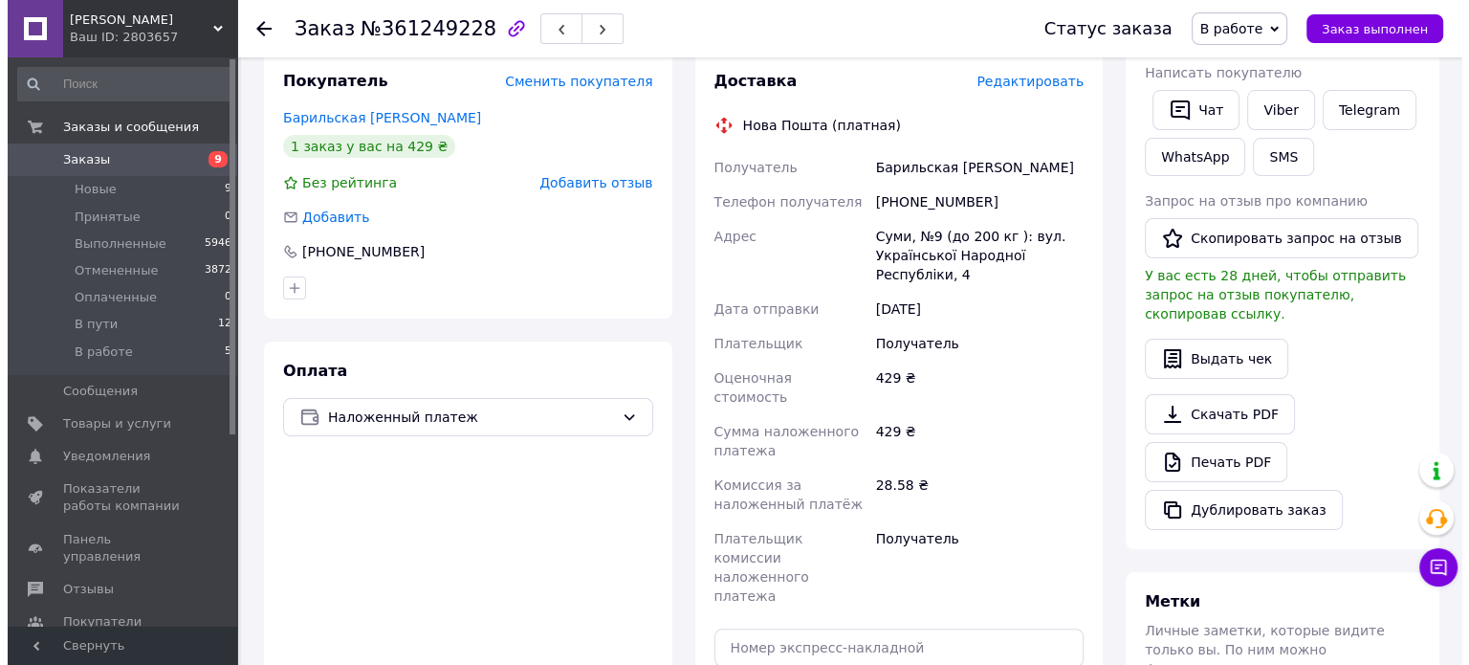
scroll to position [383, 0]
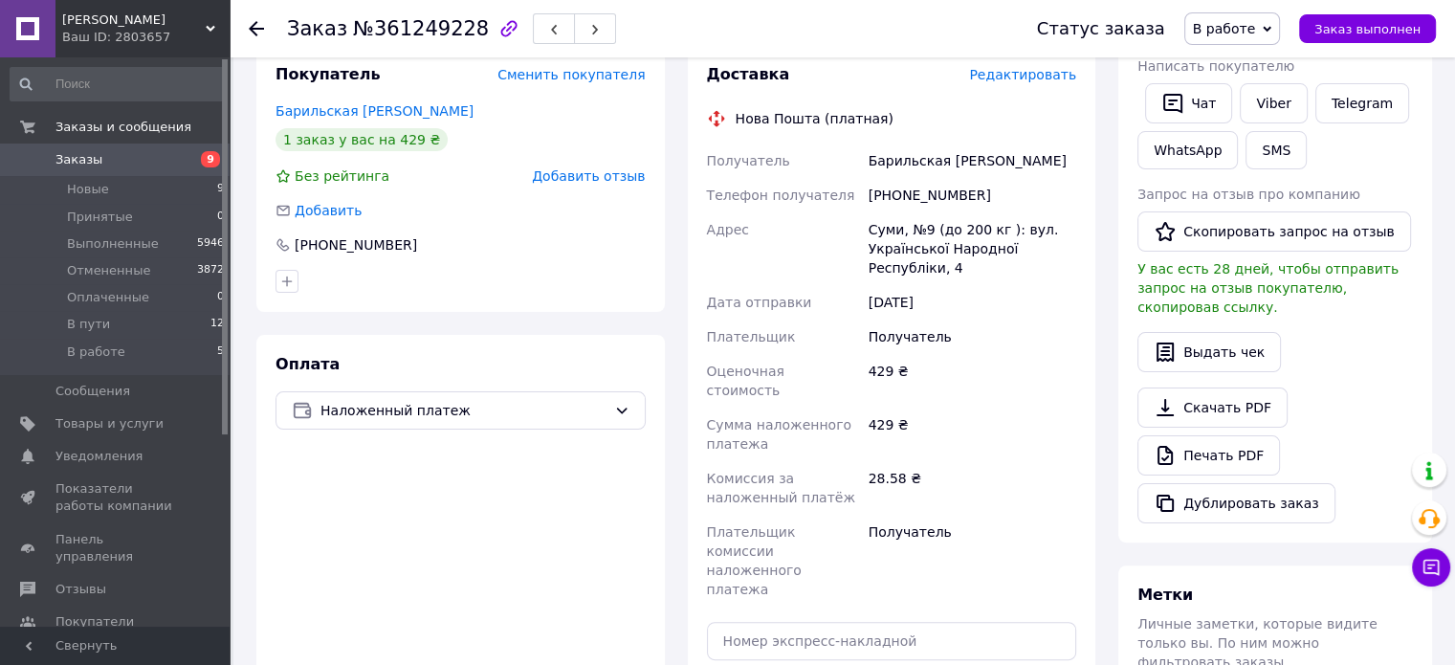
click at [1045, 77] on span "Редактировать" at bounding box center [1022, 74] width 107 height 15
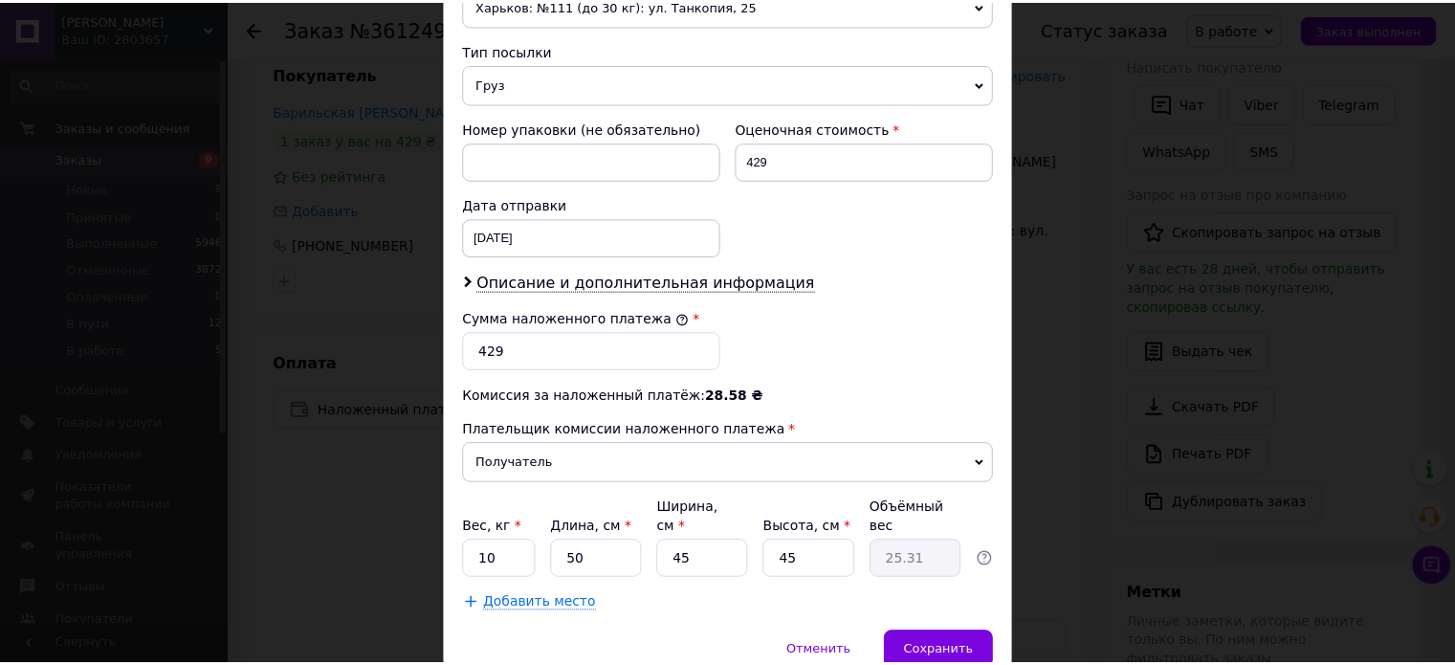
scroll to position [788, 0]
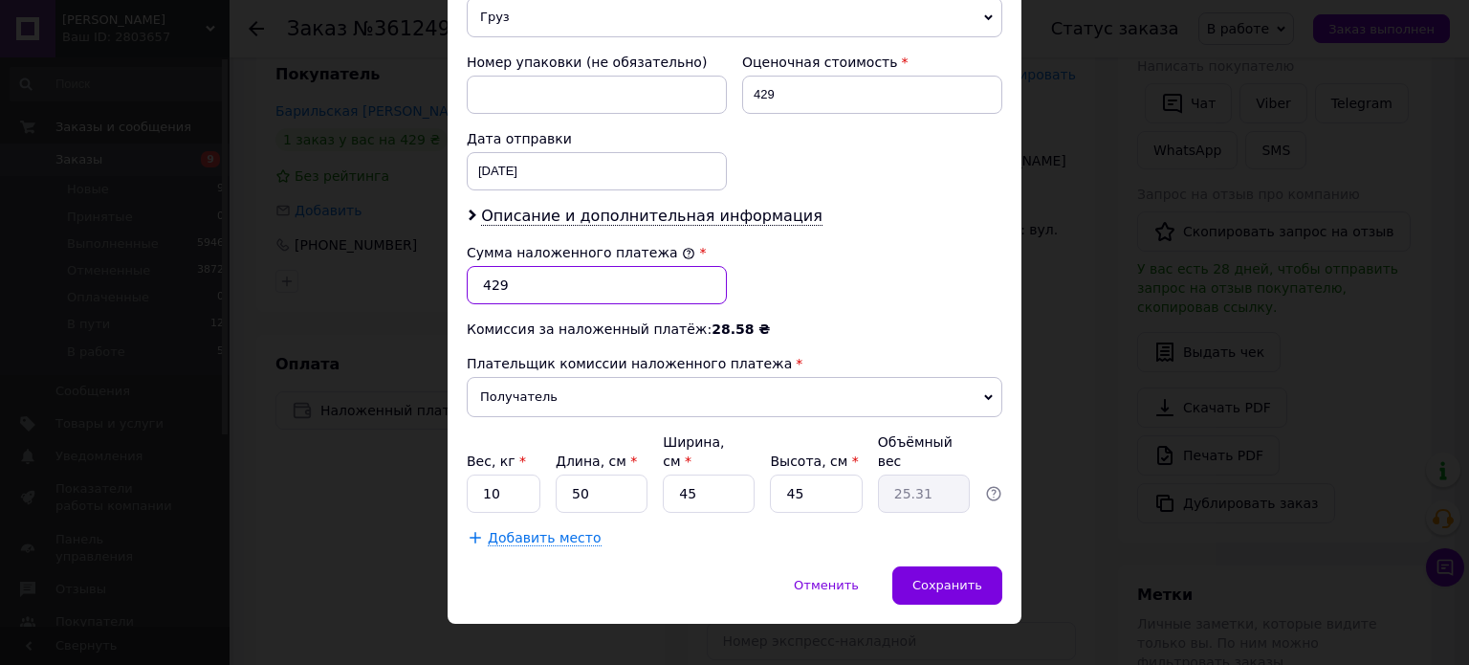
drag, startPoint x: 477, startPoint y: 279, endPoint x: 489, endPoint y: 279, distance: 11.5
click at [489, 279] on input "429" at bounding box center [597, 285] width 260 height 38
type input "329"
click at [951, 586] on div "Отменить   Сохранить" at bounding box center [735, 594] width 574 height 57
click at [930, 578] on span "Сохранить" at bounding box center [948, 585] width 70 height 14
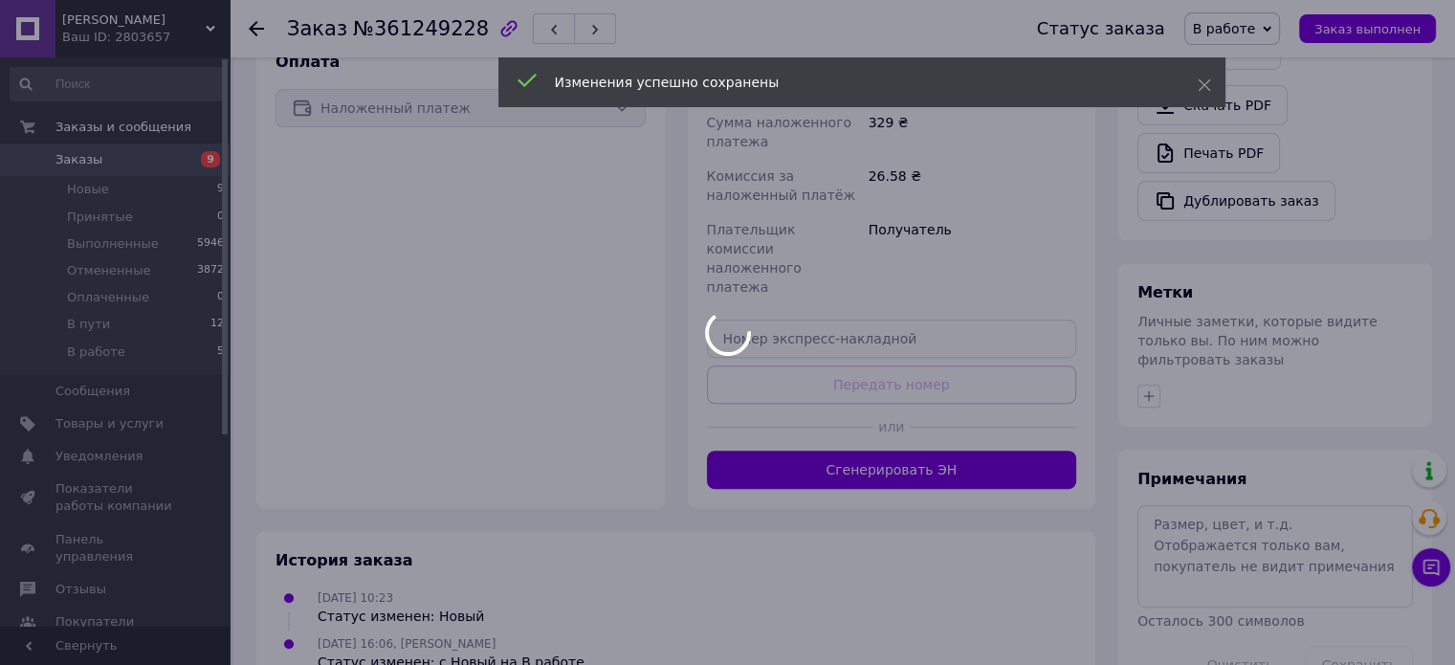
scroll to position [704, 0]
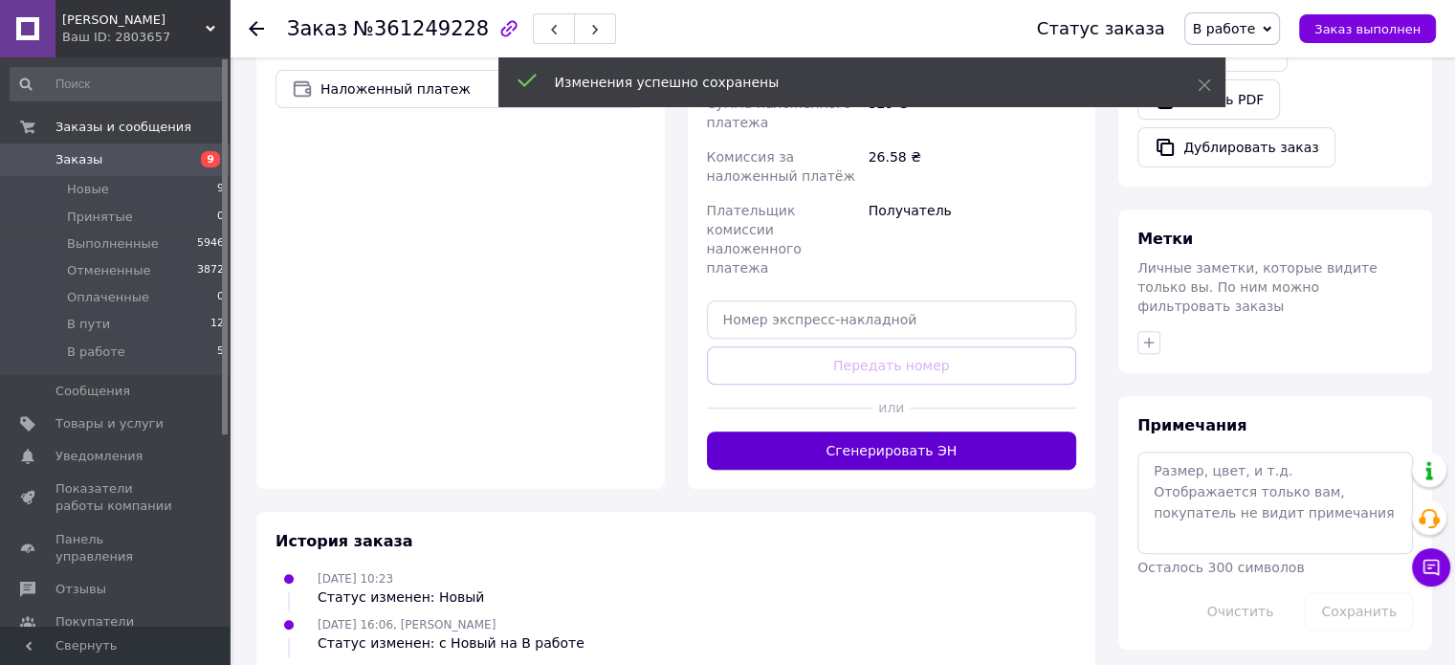
click at [847, 431] on button "Сгенерировать ЭН" at bounding box center [892, 450] width 370 height 38
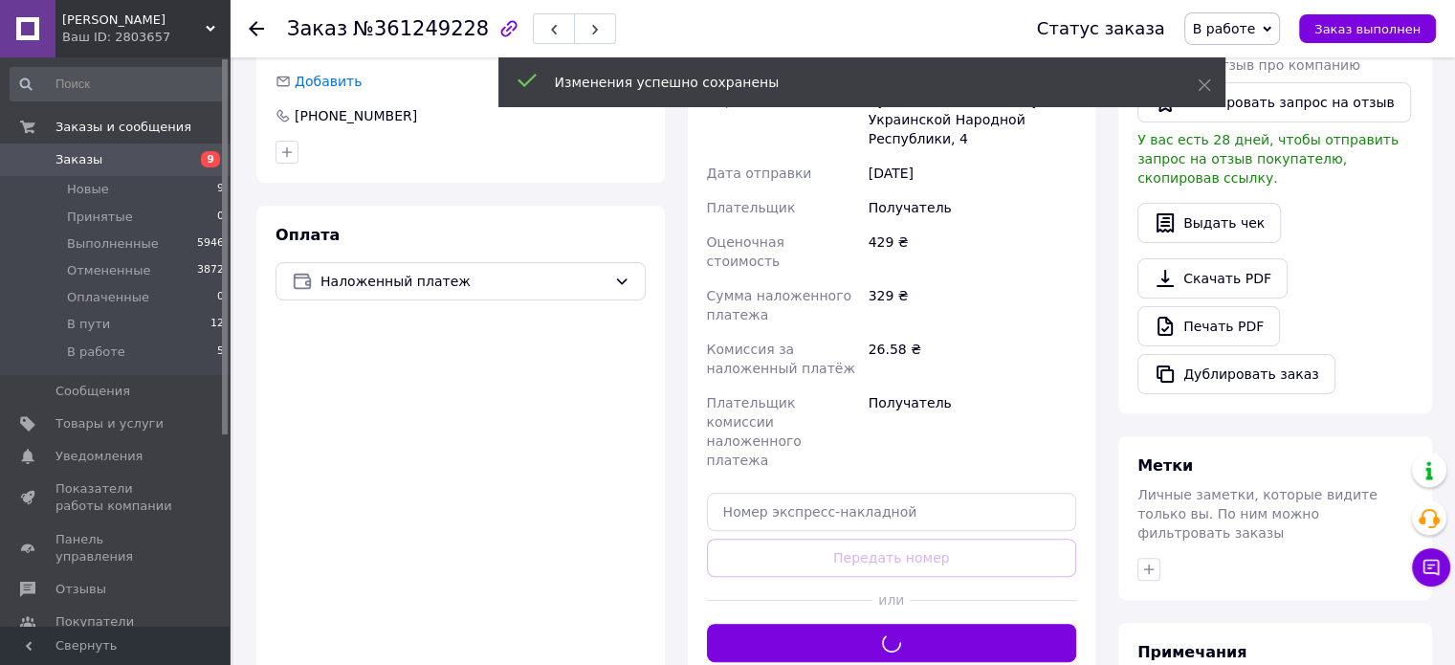
scroll to position [417, 0]
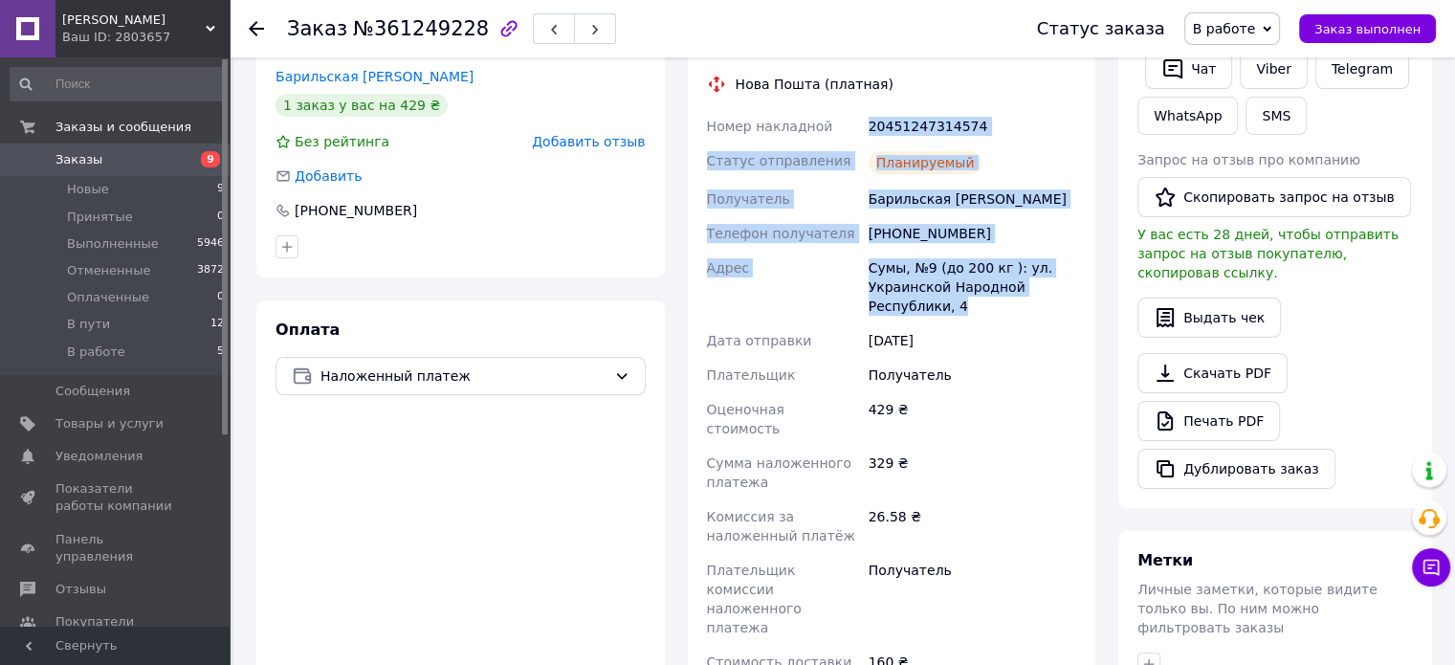
drag, startPoint x: 868, startPoint y: 121, endPoint x: 1015, endPoint y: 313, distance: 241.5
click at [1015, 313] on div "Номер накладной 20451247314574 Статус отправления Планируемый Получатель Бариль…" at bounding box center [892, 394] width 378 height 570
copy div "20451247314574 Статус отправления Планируемый Получатель Барильская Ольга Телеф…"
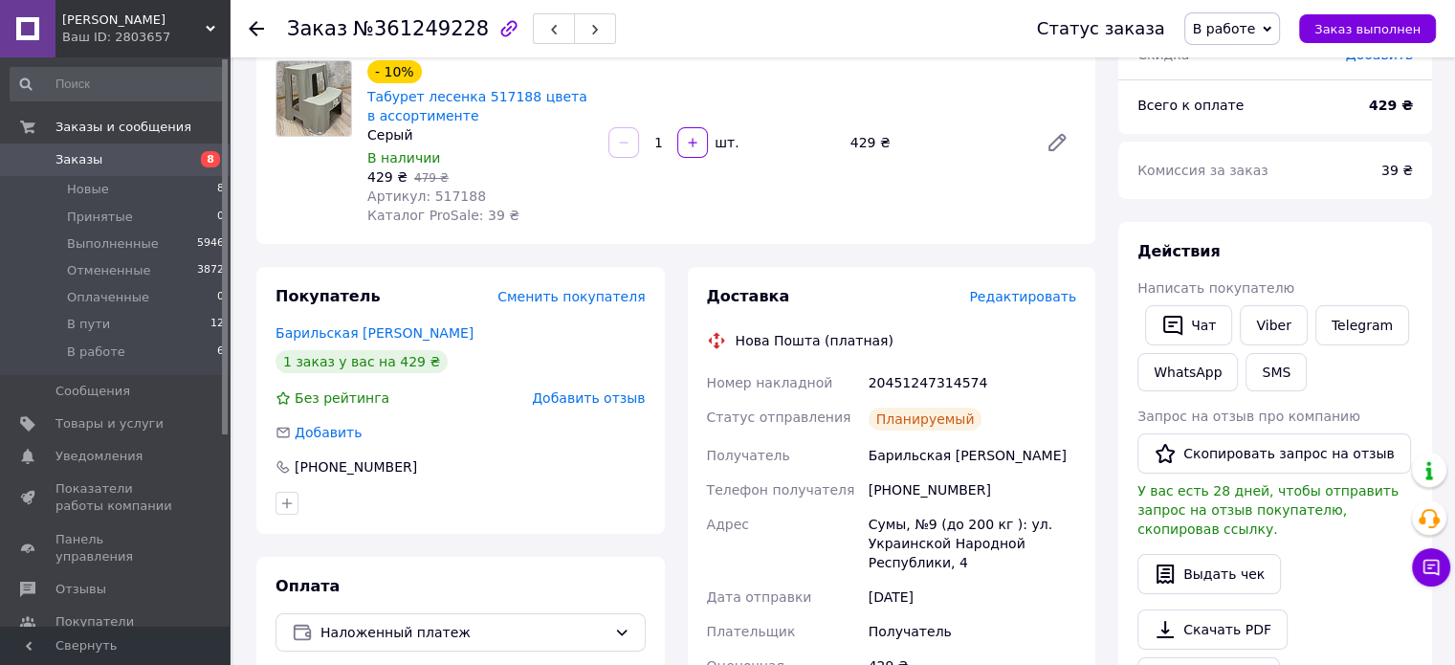
scroll to position [18, 0]
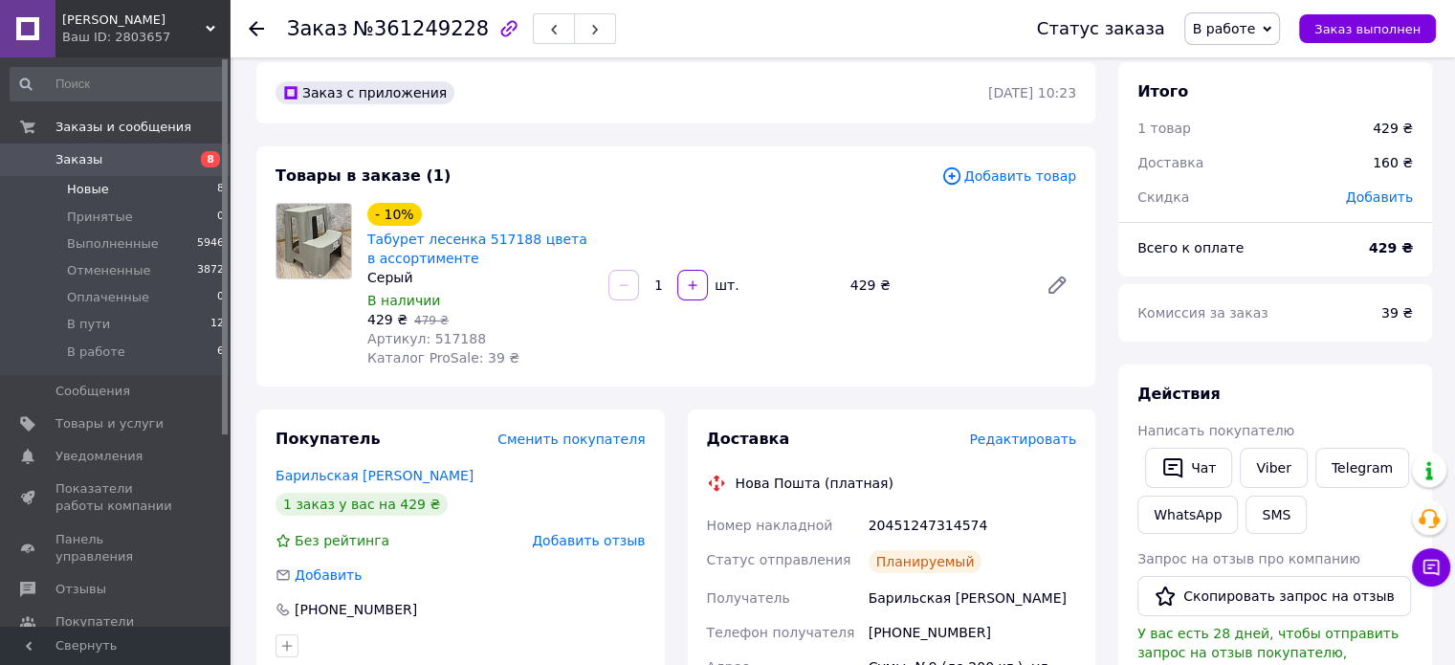
click at [82, 192] on span "Новые" at bounding box center [88, 189] width 42 height 17
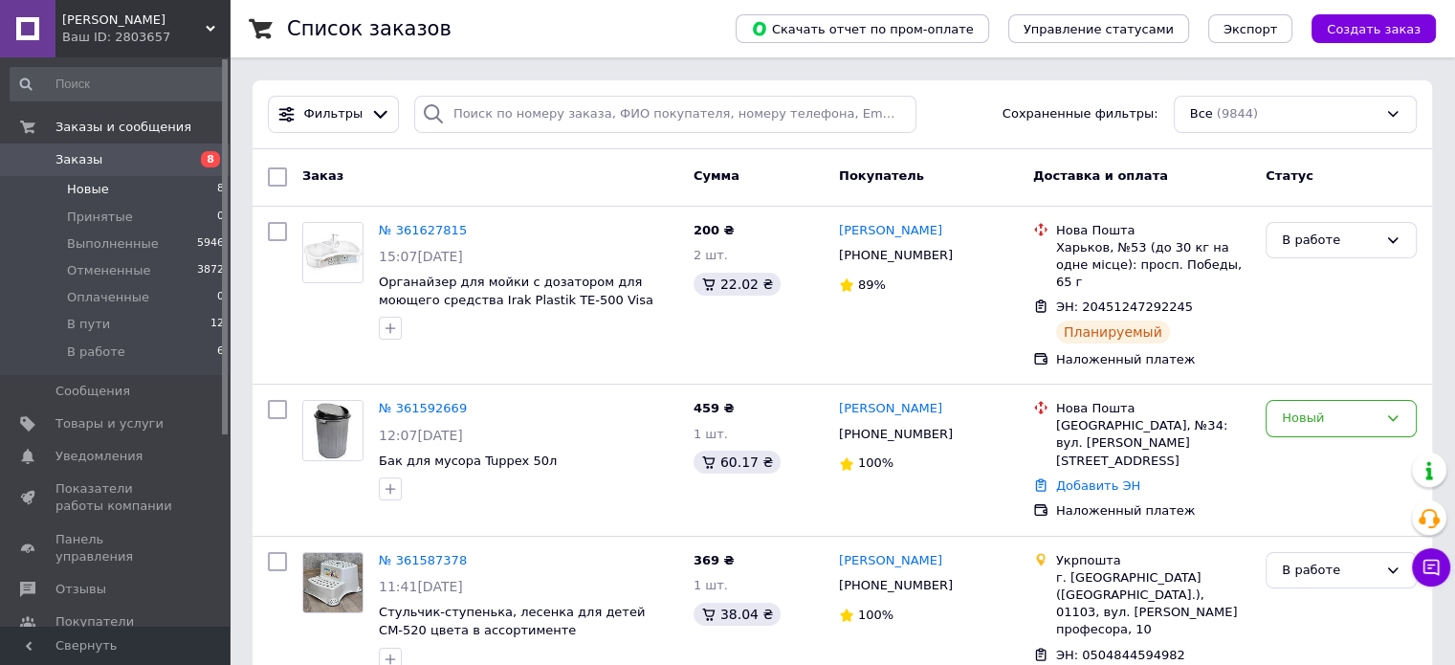
click at [87, 191] on span "Новые" at bounding box center [88, 189] width 42 height 17
